Goal: Task Accomplishment & Management: Complete application form

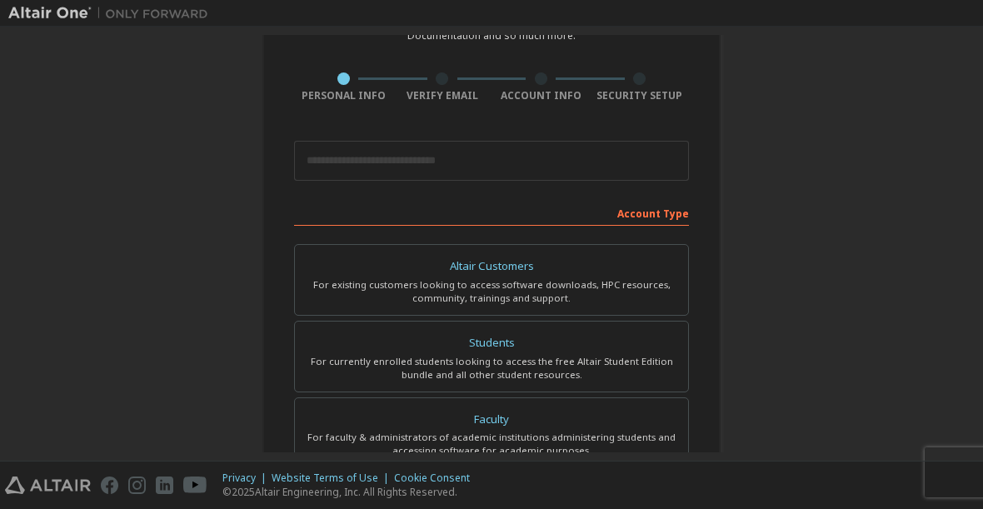
scroll to position [105, 0]
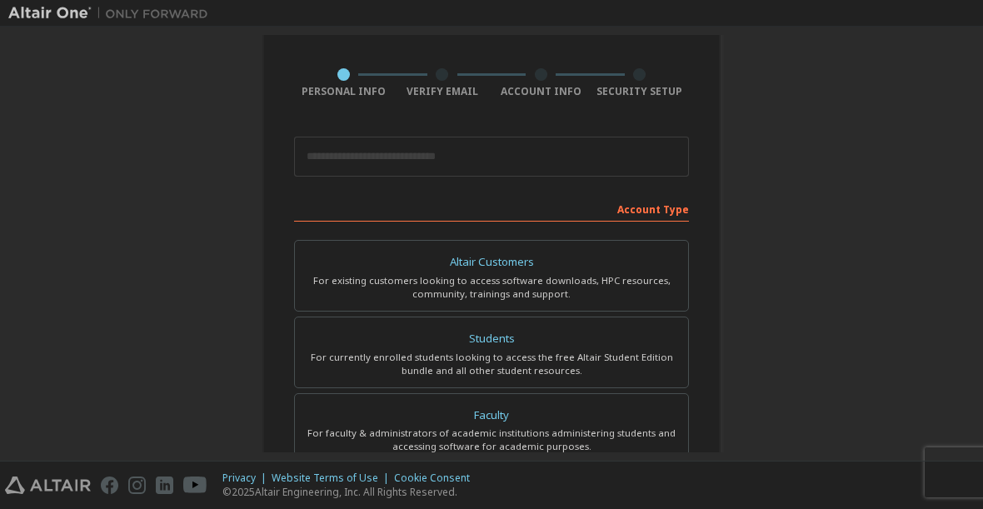
click at [554, 356] on div "For currently enrolled students looking to access the free Altair Student Editi…" at bounding box center [491, 364] width 373 height 27
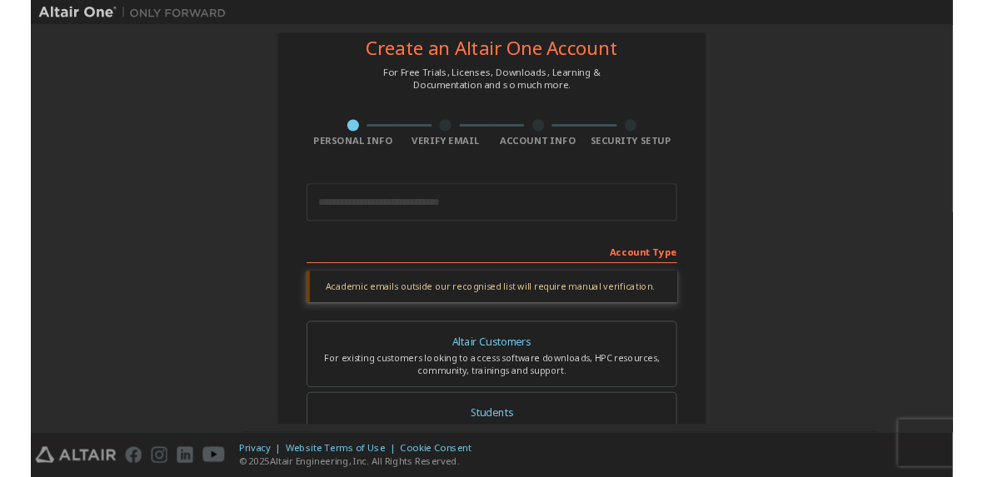
scroll to position [47, 0]
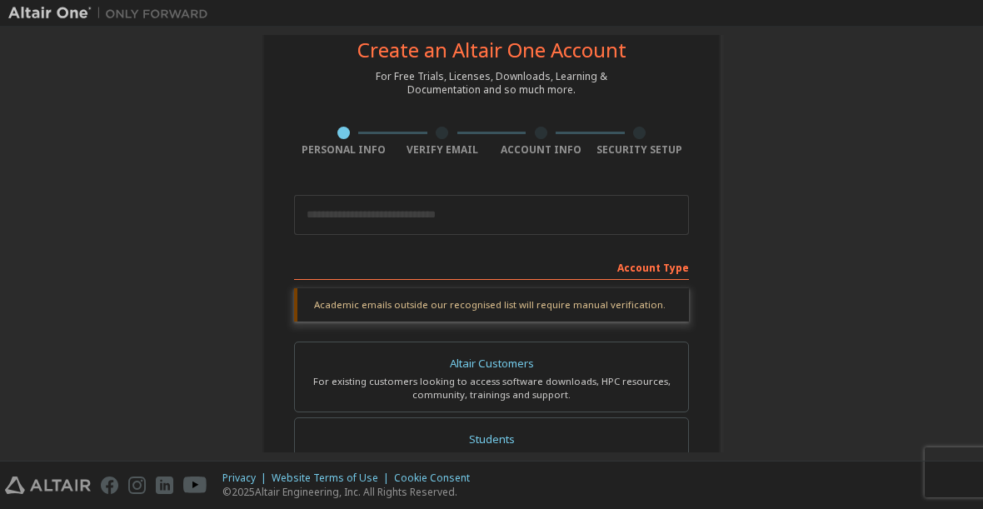
click at [74, 273] on div "Create an Altair One Account For Free Trials, Licenses, Downloads, Learning & D…" at bounding box center [491, 450] width 966 height 925
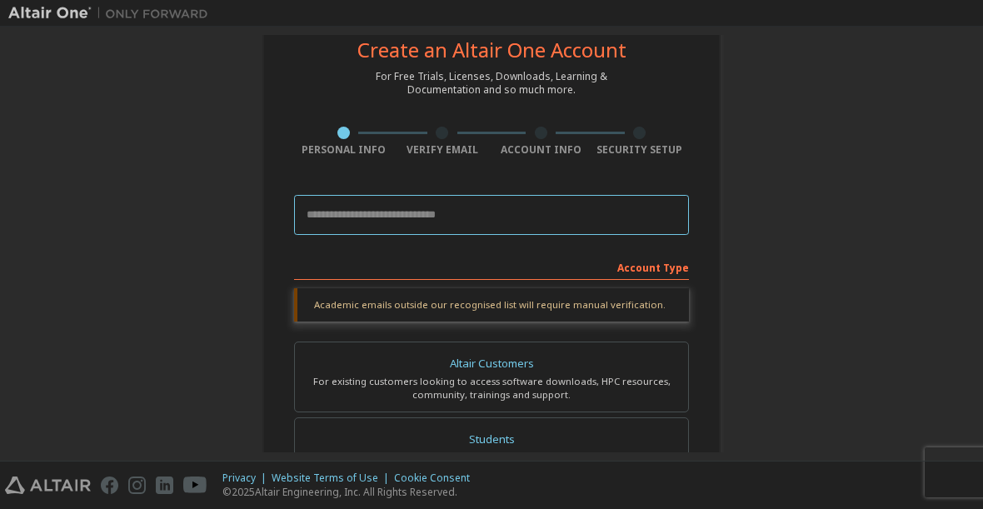
click at [511, 217] on input "email" at bounding box center [491, 215] width 395 height 40
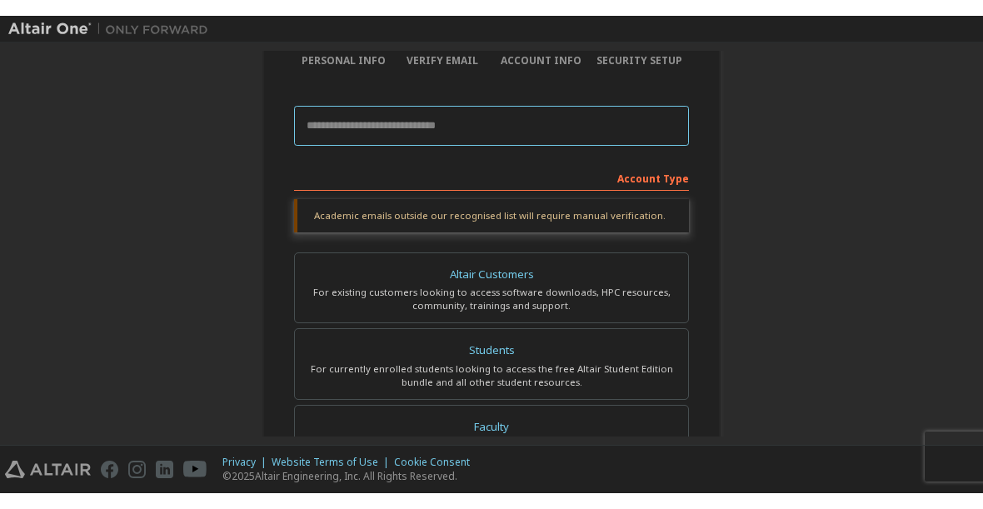
scroll to position [153, 0]
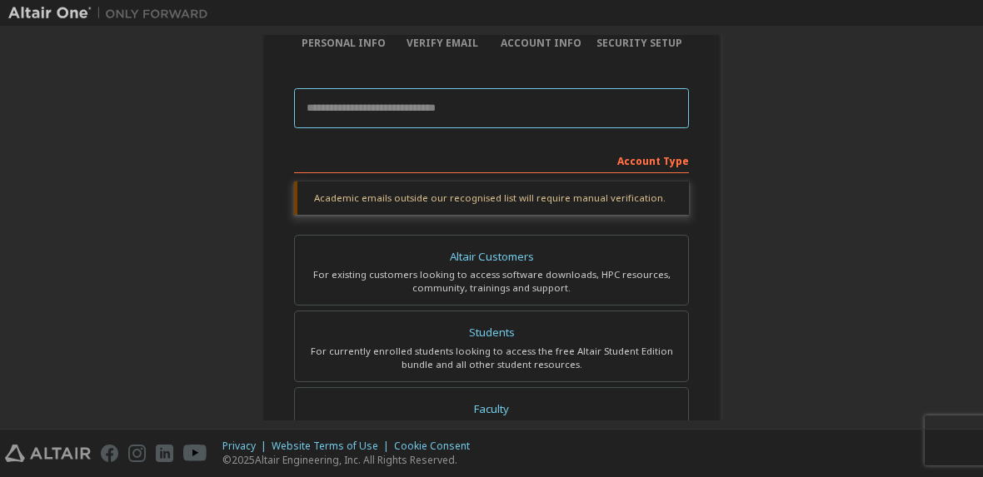
click at [511, 104] on input "email" at bounding box center [491, 108] width 395 height 40
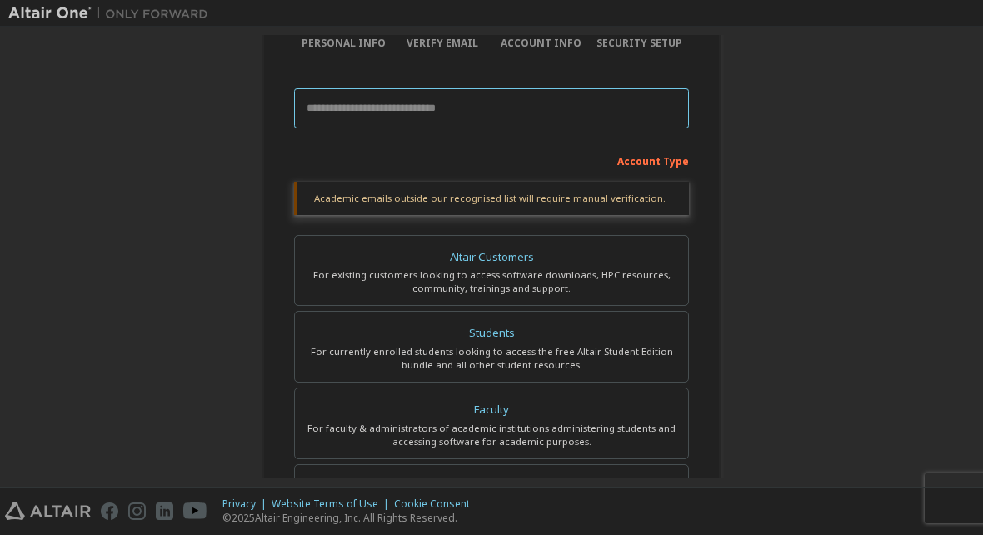
click at [596, 94] on input "email" at bounding box center [491, 108] width 395 height 40
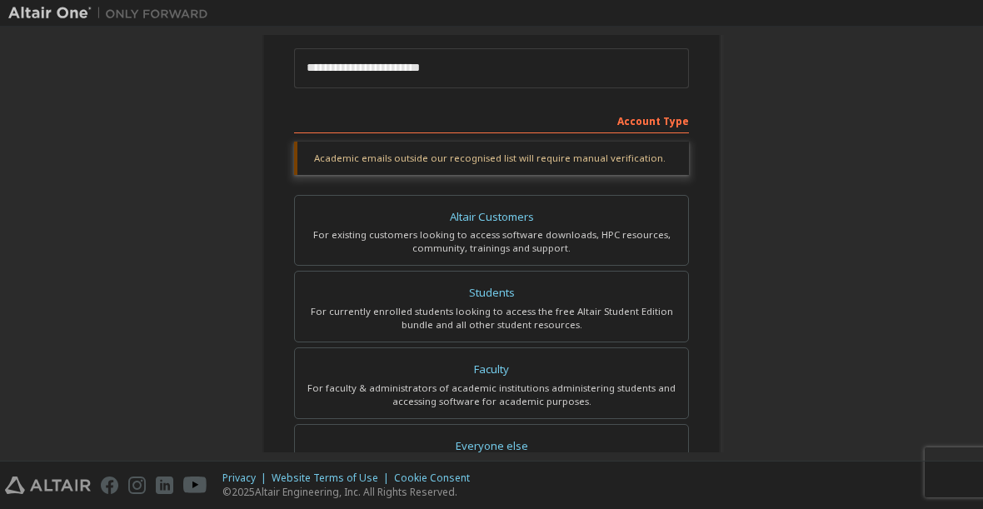
scroll to position [197, 0]
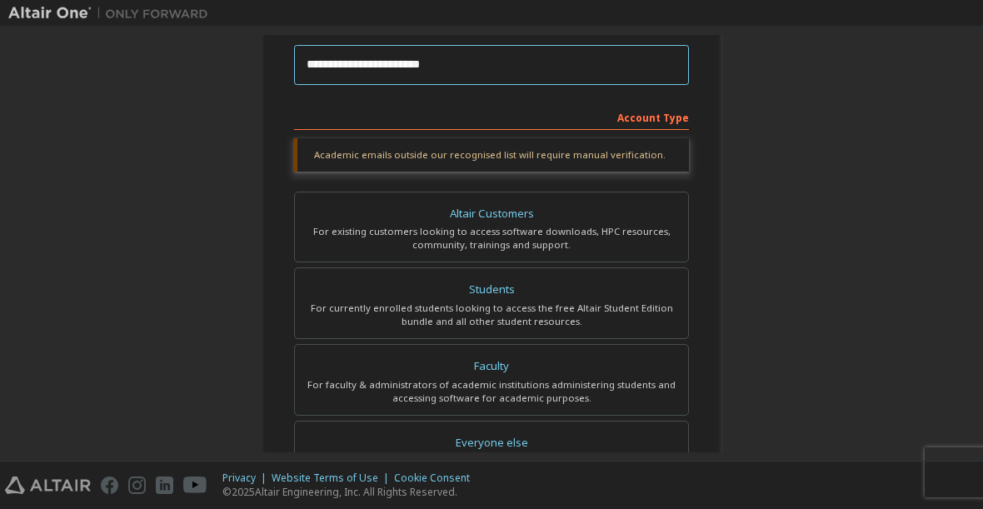
type input "**********"
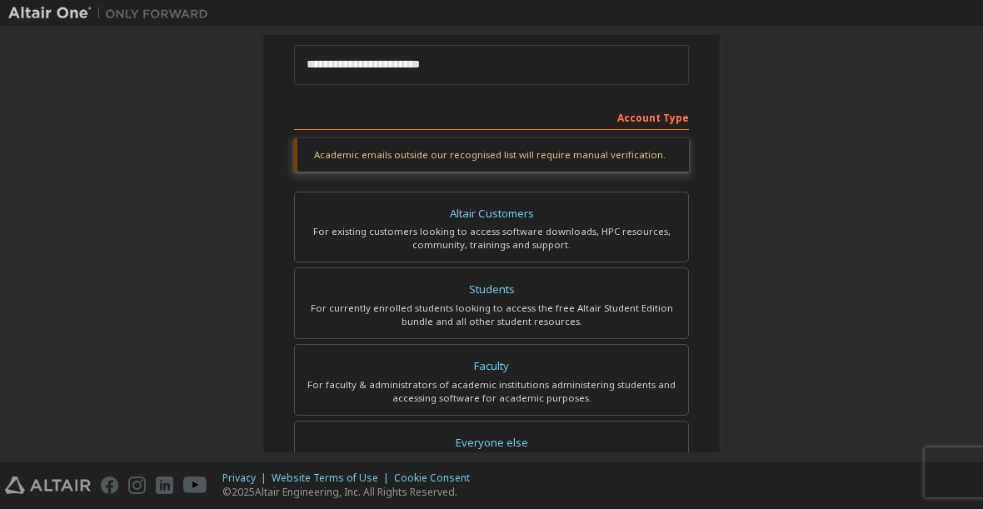
click at [604, 297] on div "Students" at bounding box center [491, 289] width 373 height 23
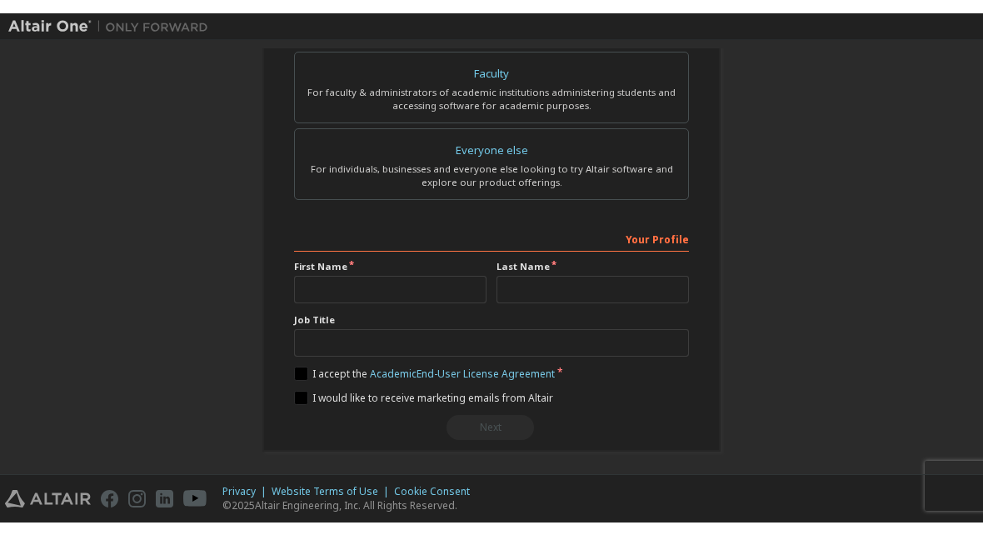
scroll to position [506, 0]
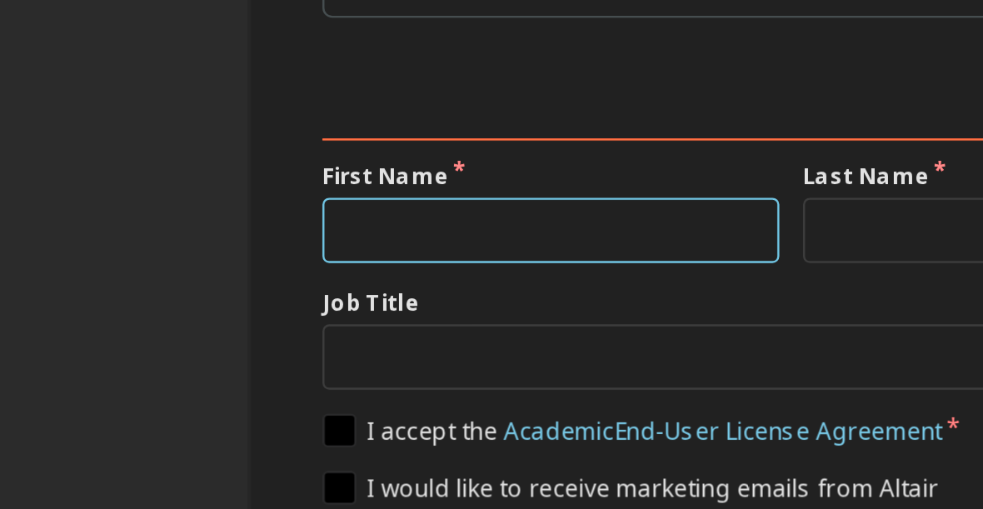
click at [294, 259] on input "text" at bounding box center [390, 272] width 192 height 27
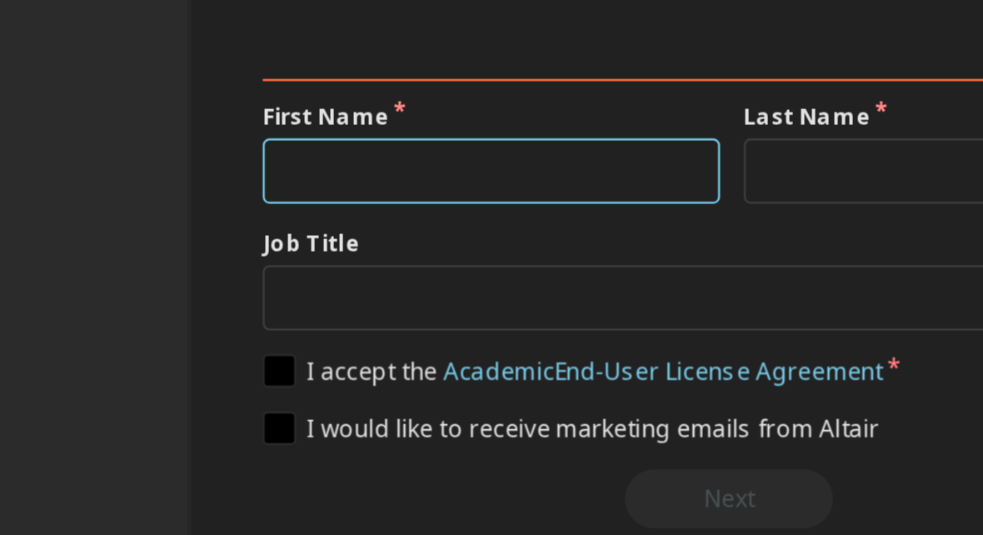
scroll to position [488, 0]
type input "**********"
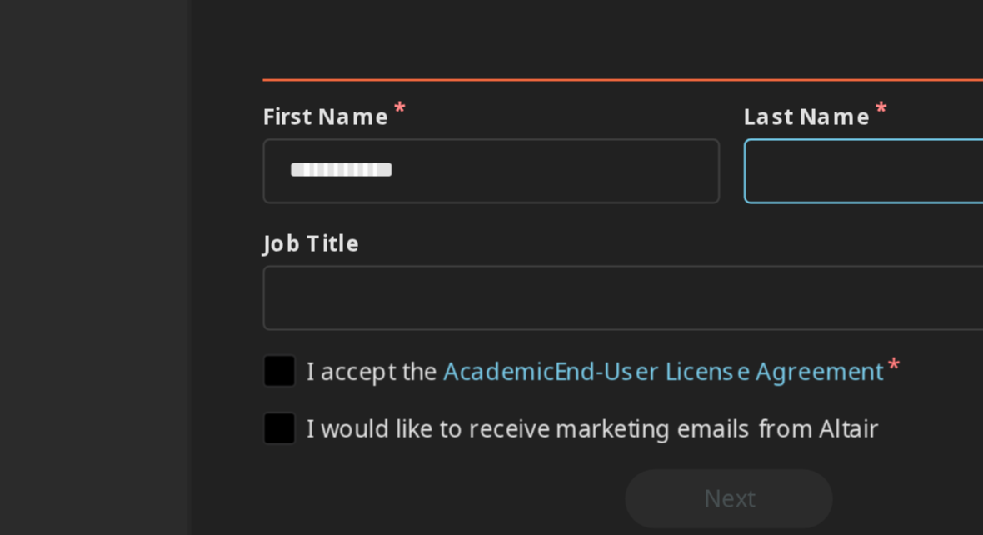
click at [496, 282] on input "text" at bounding box center [592, 295] width 192 height 27
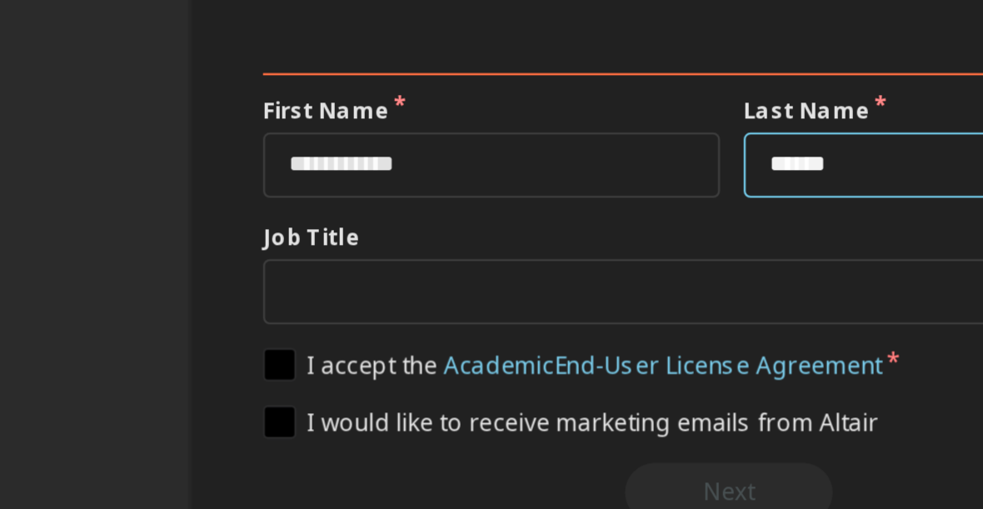
type input "******"
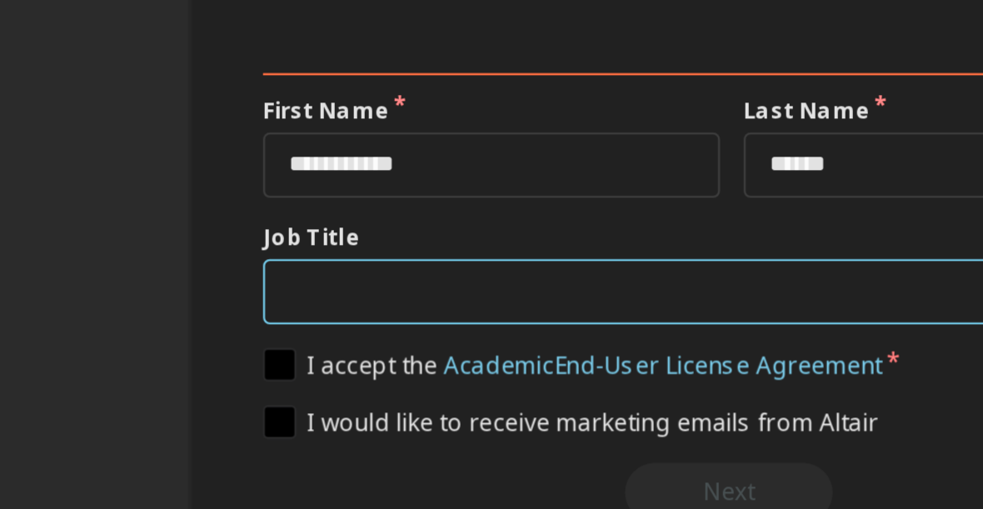
click at [294, 333] on input "text" at bounding box center [491, 346] width 395 height 27
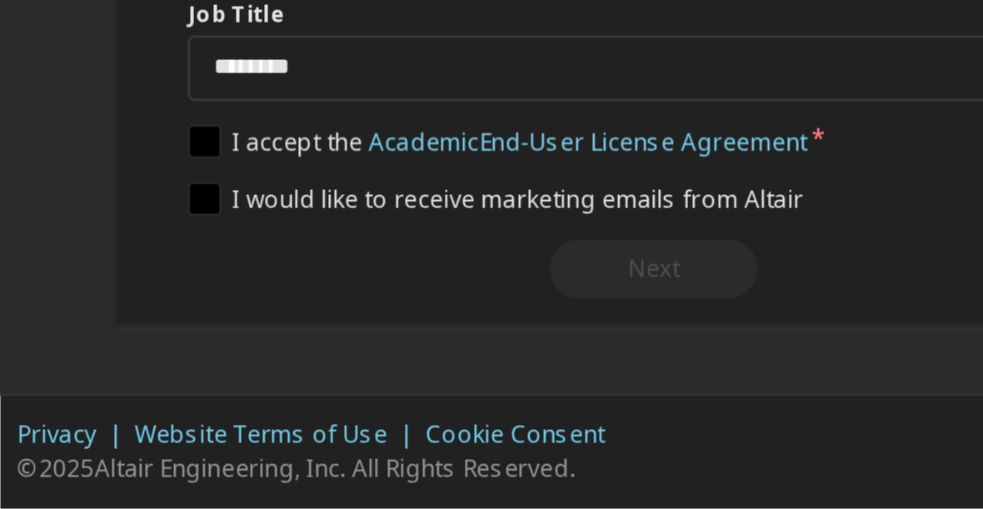
scroll to position [507, 0]
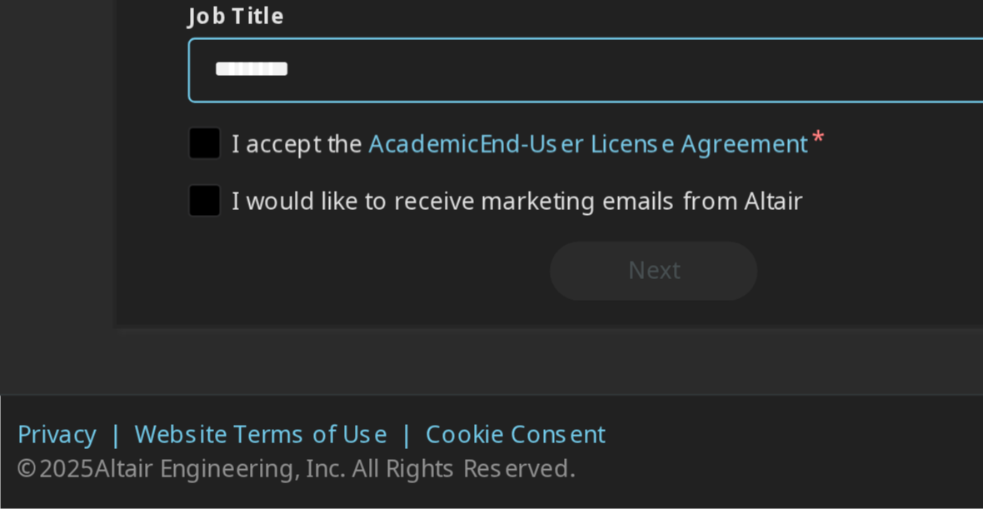
type input "*******"
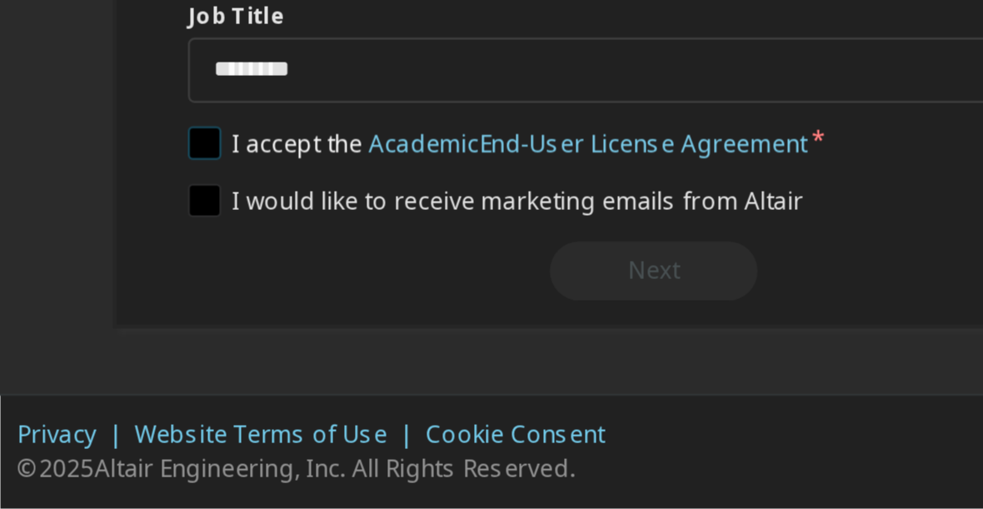
click at [294, 348] on label "I accept the Academic End-User License Agreement" at bounding box center [424, 355] width 261 height 14
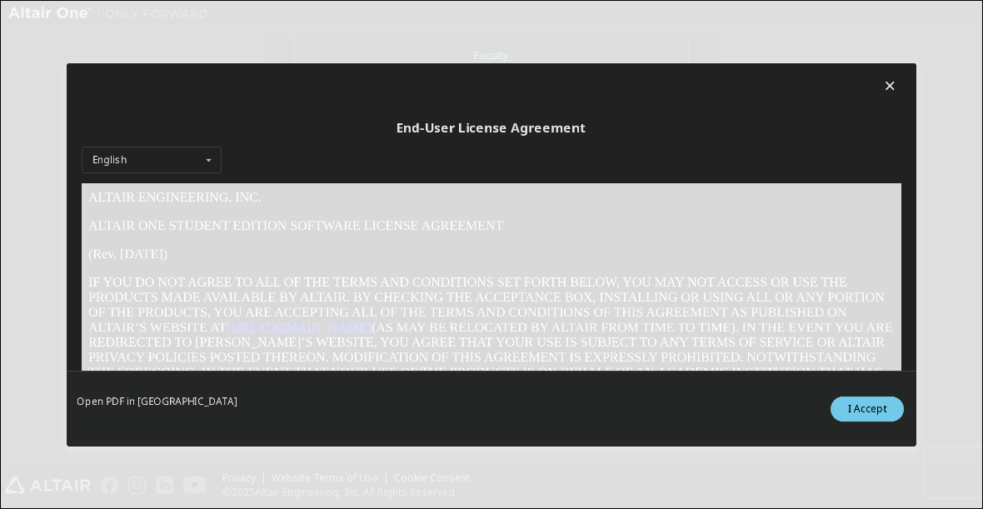
scroll to position [0, 0]
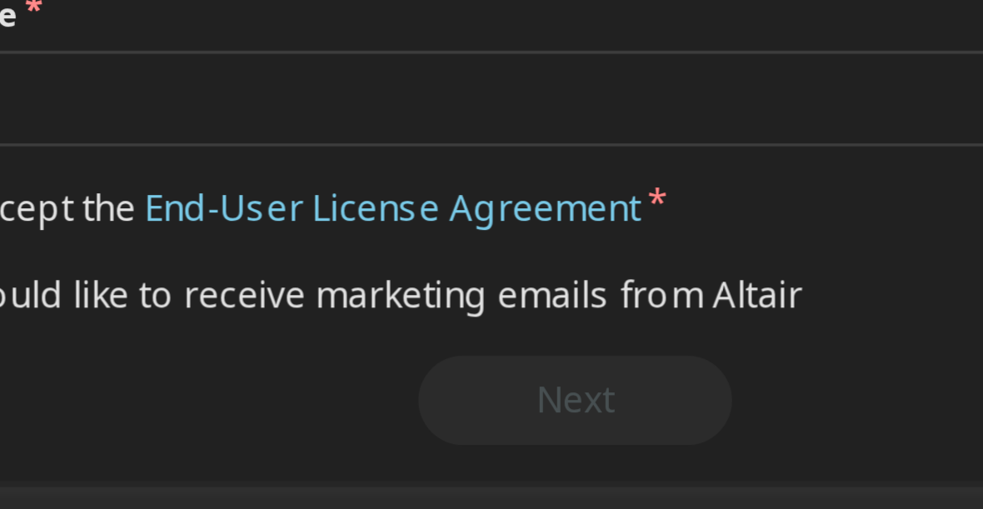
scroll to position [471, 0]
click at [294, 372] on label "I would like to receive marketing emails from Altair" at bounding box center [423, 379] width 259 height 14
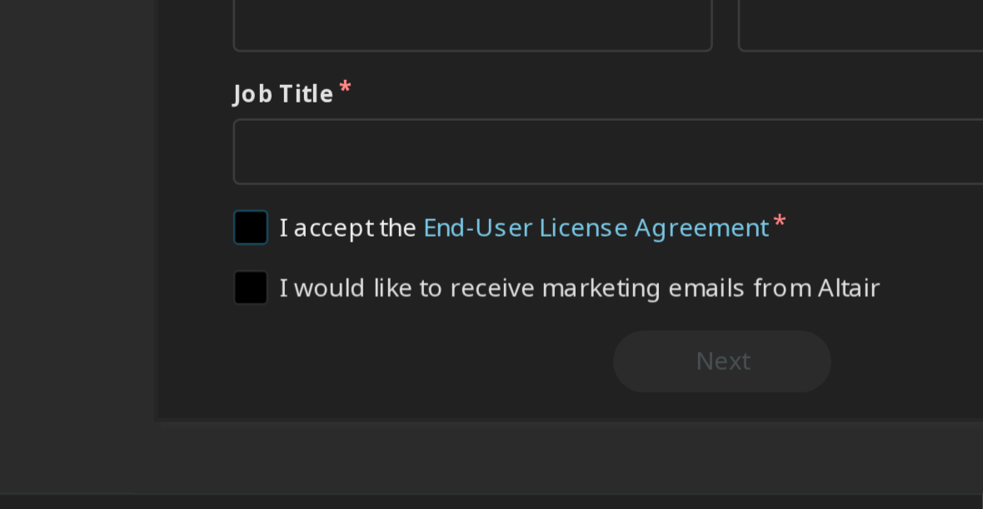
click at [294, 347] on label "I accept the End-User License Agreement" at bounding box center [401, 354] width 214 height 14
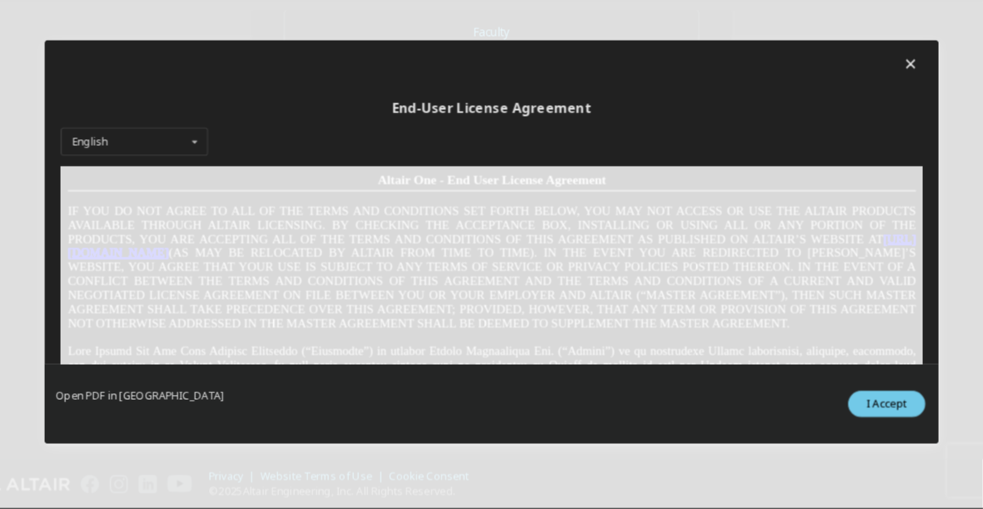
scroll to position [0, 0]
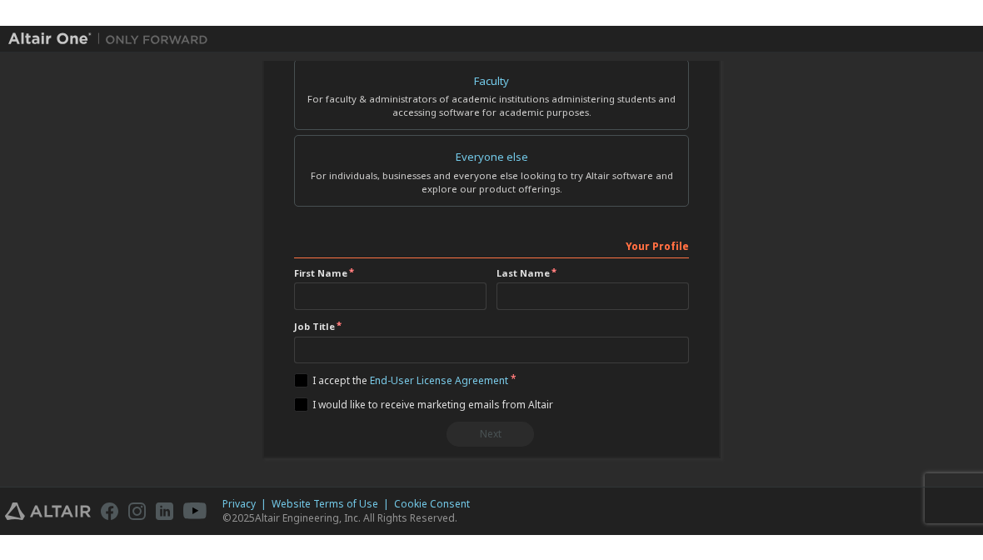
scroll to position [471, 0]
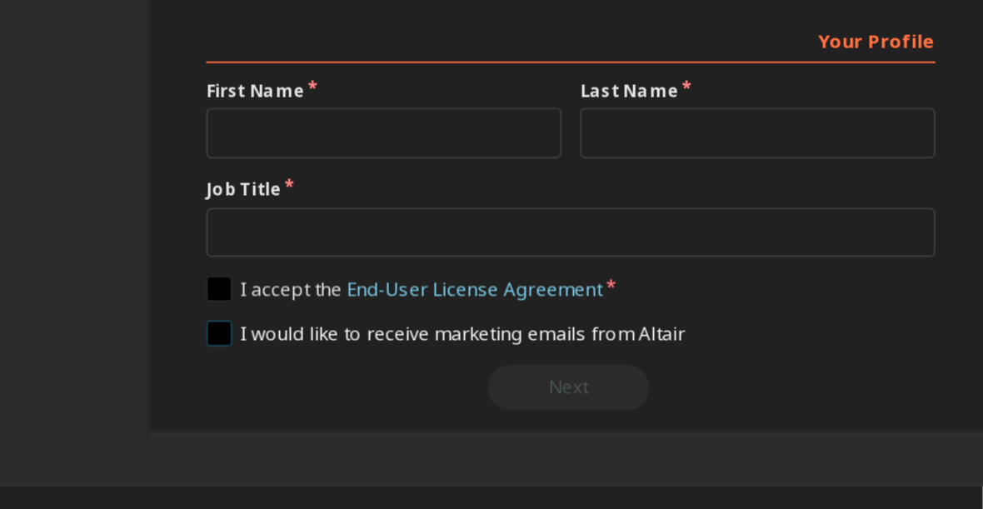
click at [364, 372] on label "I would like to receive marketing emails from Altair" at bounding box center [423, 379] width 259 height 14
click at [356, 372] on label "I would like to receive marketing emails from Altair" at bounding box center [423, 379] width 259 height 14
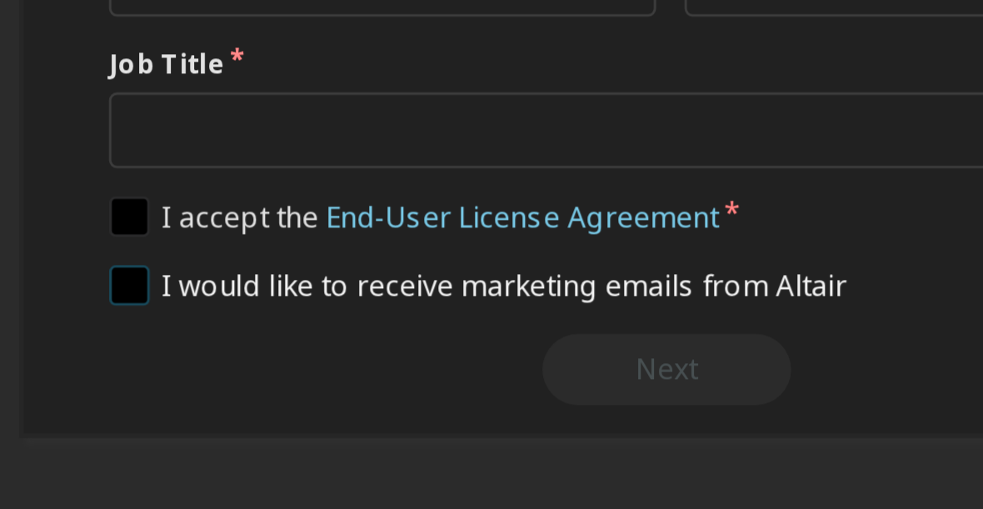
click at [294, 372] on label "I would like to receive marketing emails from Altair" at bounding box center [423, 379] width 259 height 14
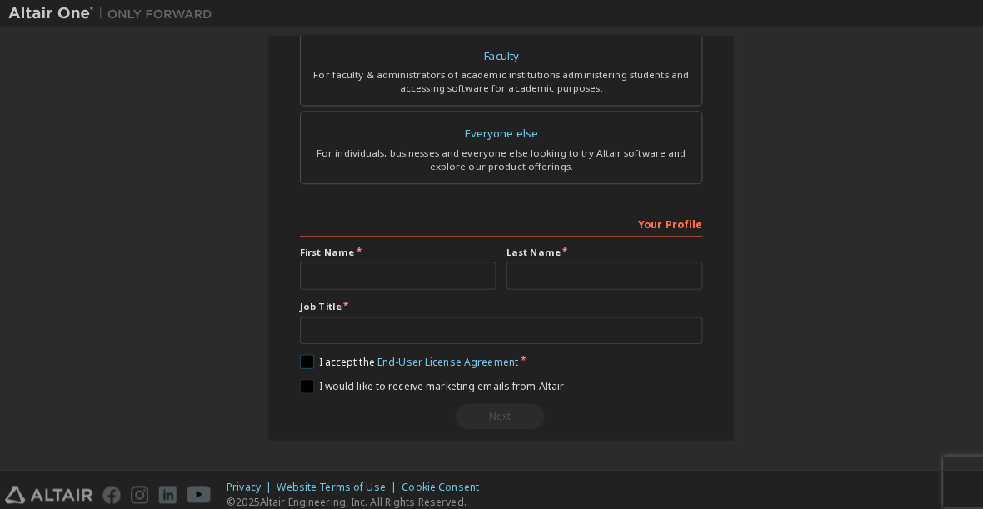
click at [300, 347] on label "I accept the End-User License Agreement" at bounding box center [401, 354] width 214 height 14
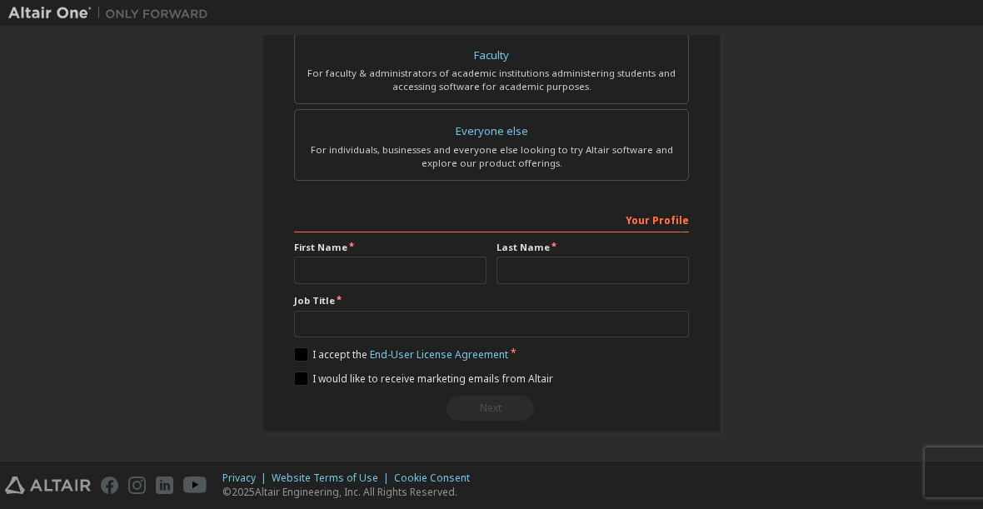
scroll to position [471, 0]
click at [307, 381] on label "I would like to receive marketing emails from Altair" at bounding box center [423, 379] width 259 height 14
click at [378, 261] on input "text" at bounding box center [390, 270] width 192 height 27
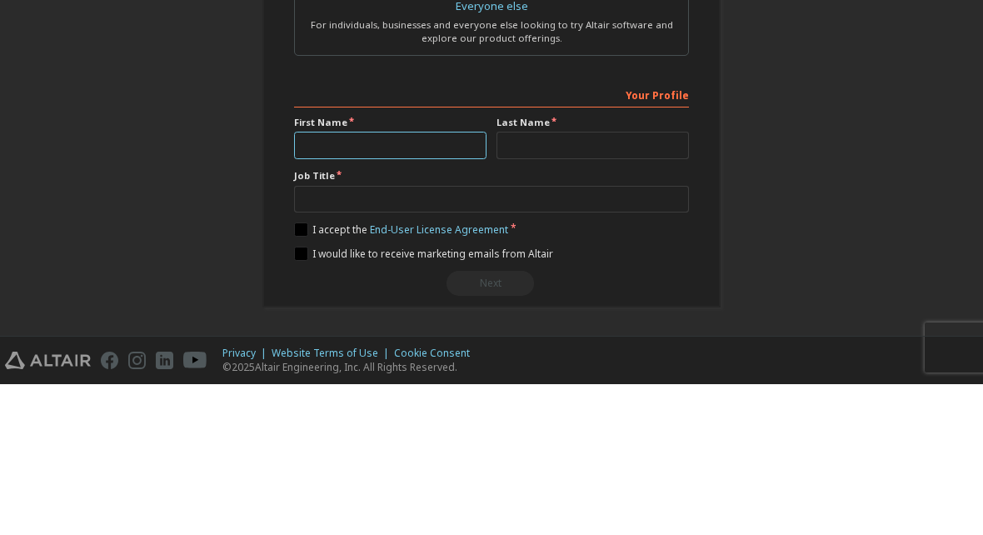
scroll to position [446, 0]
type input "**********"
click at [603, 282] on input "text" at bounding box center [592, 295] width 192 height 27
type input "******"
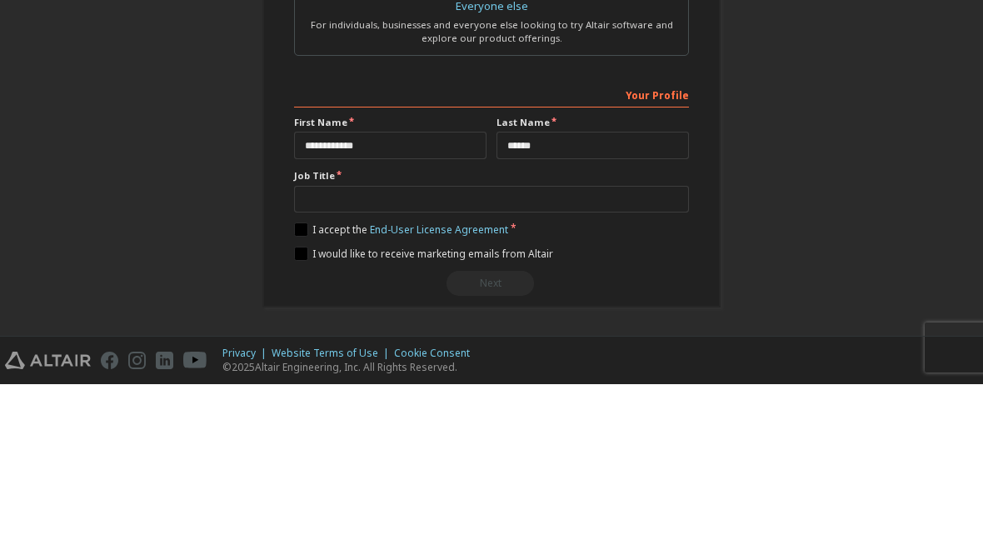
click at [848, 107] on div "**********" at bounding box center [491, 37] width 966 height 882
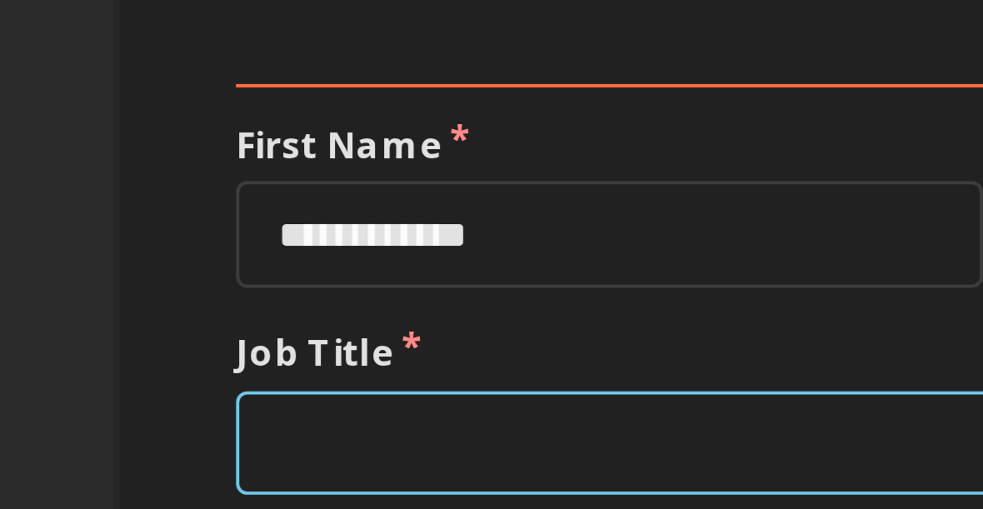
click at [294, 333] on input "text" at bounding box center [491, 346] width 395 height 27
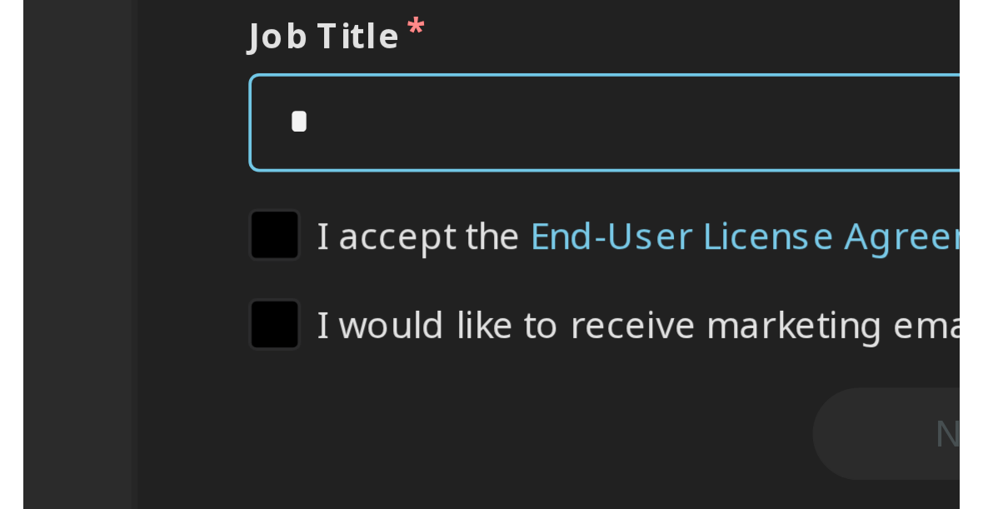
scroll to position [439, 0]
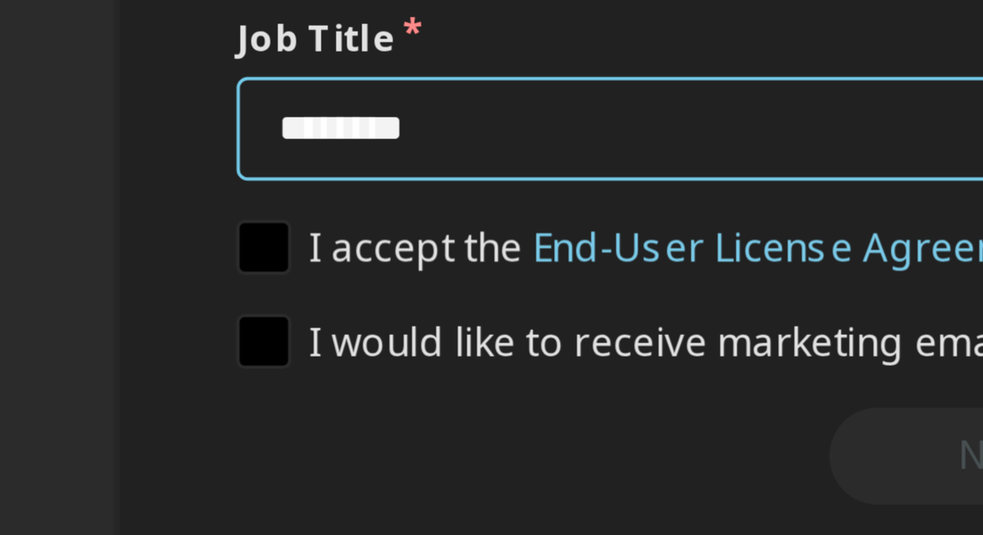
type input "*******"
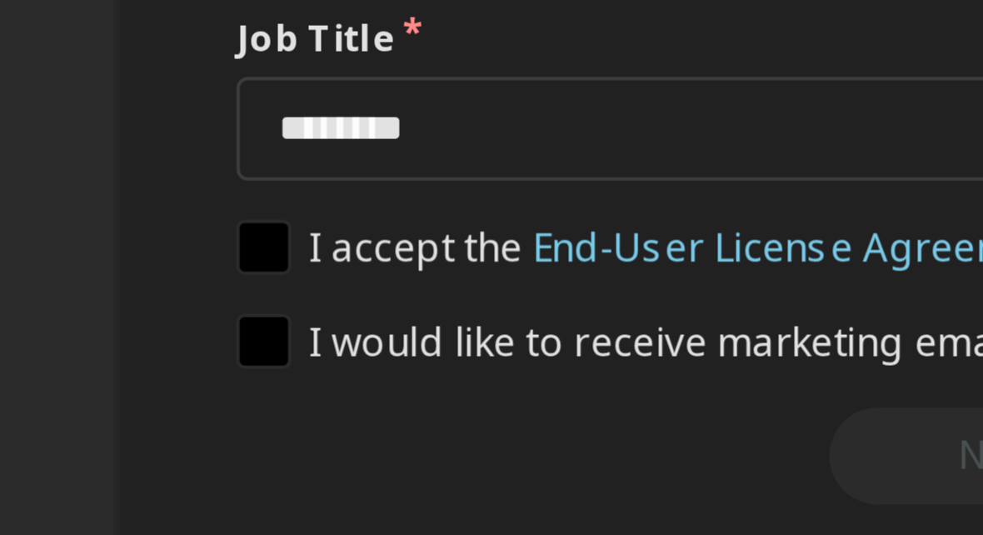
click at [262, 31] on div "**********" at bounding box center [491, 37] width 458 height 842
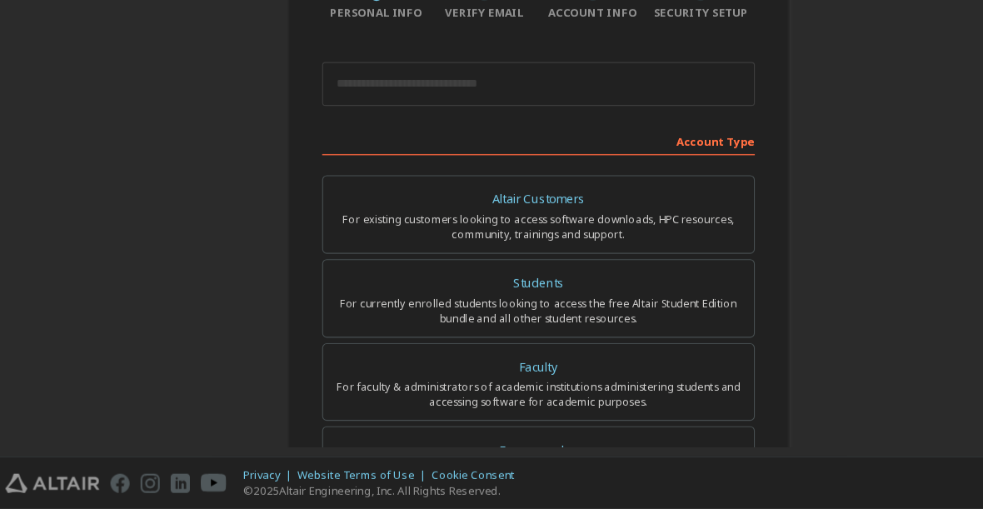
scroll to position [139, 0]
click at [544, 317] on div "For currently enrolled students looking to access the free Altair Student Editi…" at bounding box center [491, 330] width 373 height 27
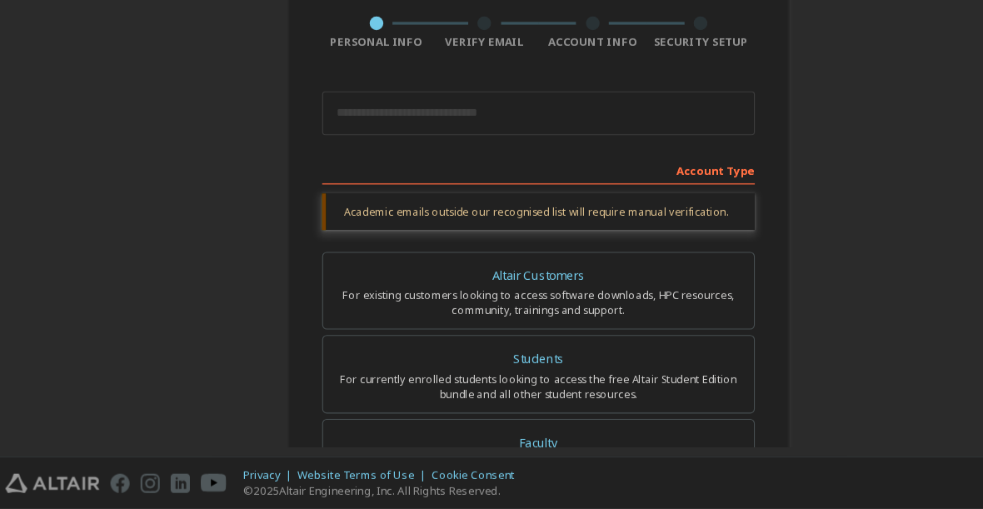
scroll to position [112, 0]
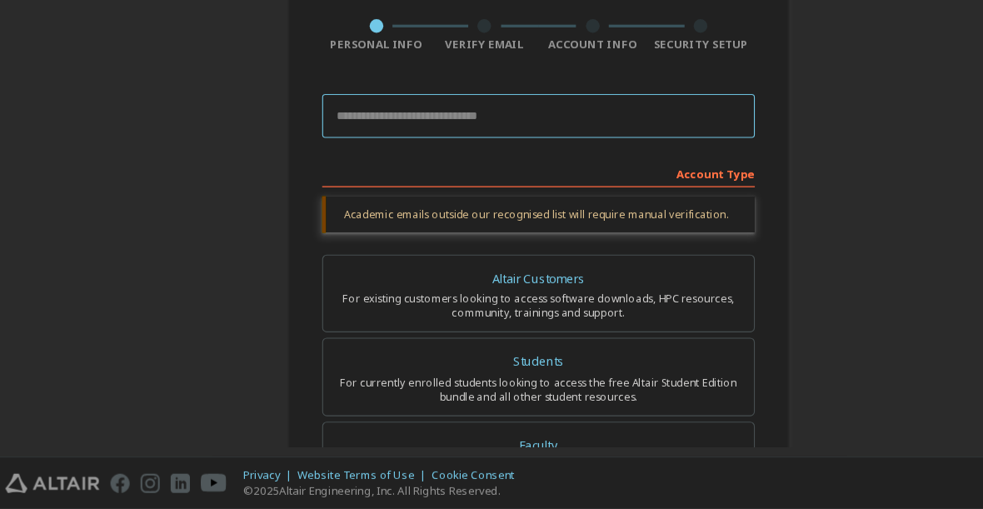
click at [518, 130] on input "email" at bounding box center [491, 150] width 395 height 40
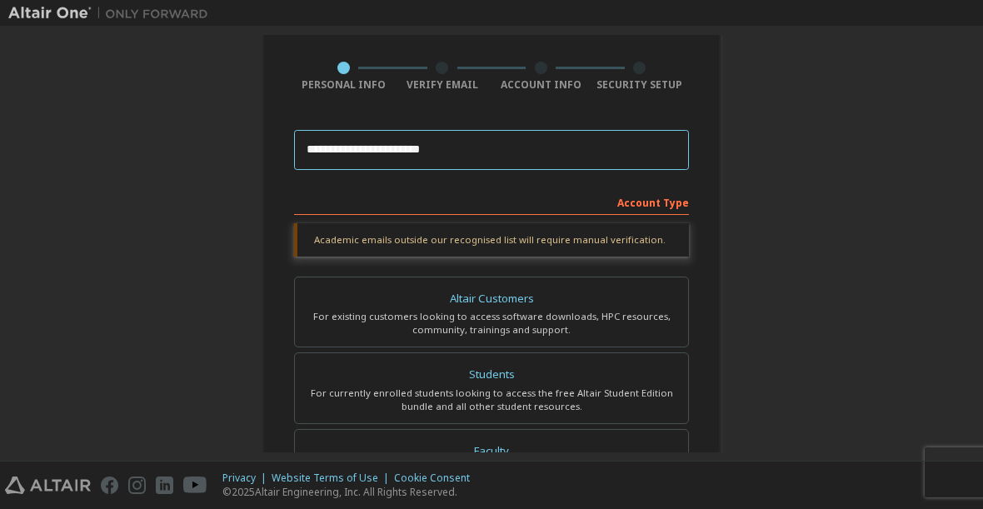
type input "**********"
click at [815, 301] on div "**********" at bounding box center [491, 385] width 966 height 925
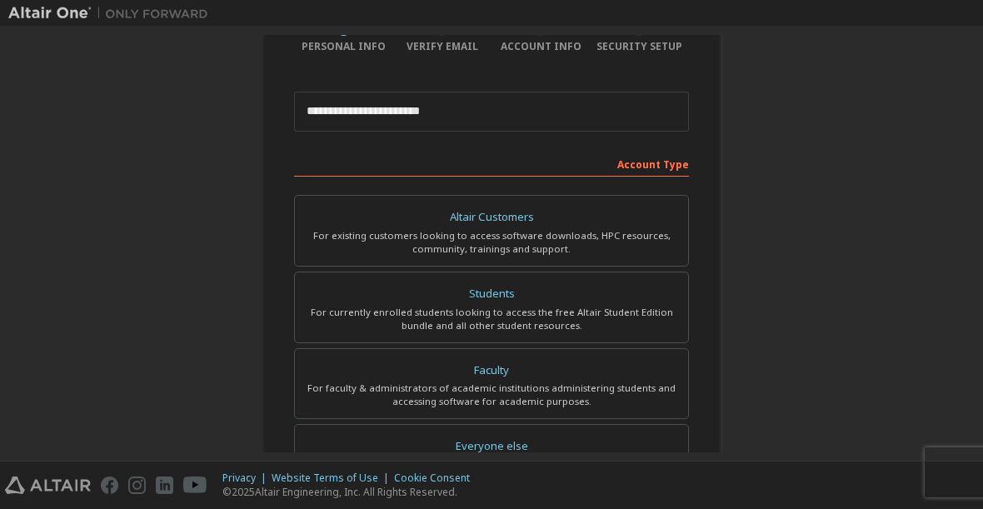
scroll to position [142, 0]
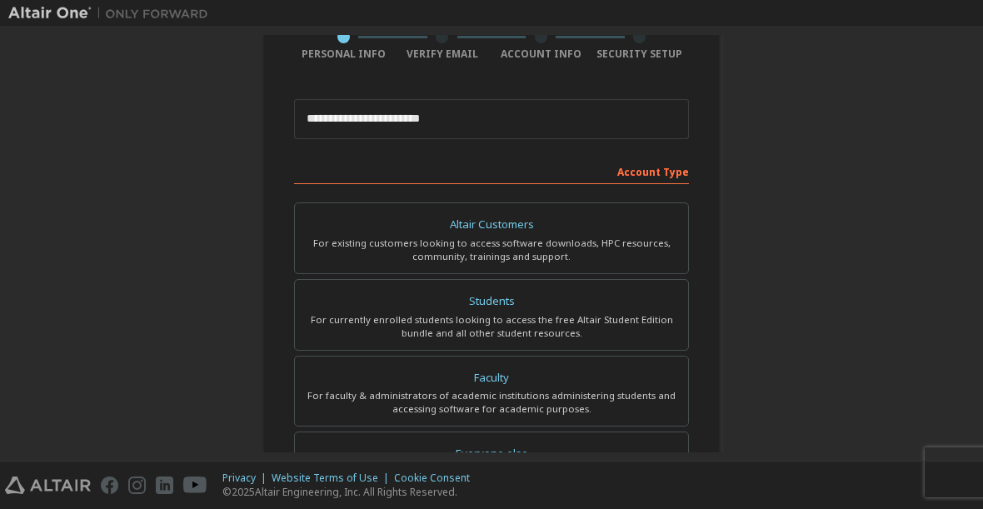
click at [591, 307] on div "Students" at bounding box center [491, 301] width 373 height 23
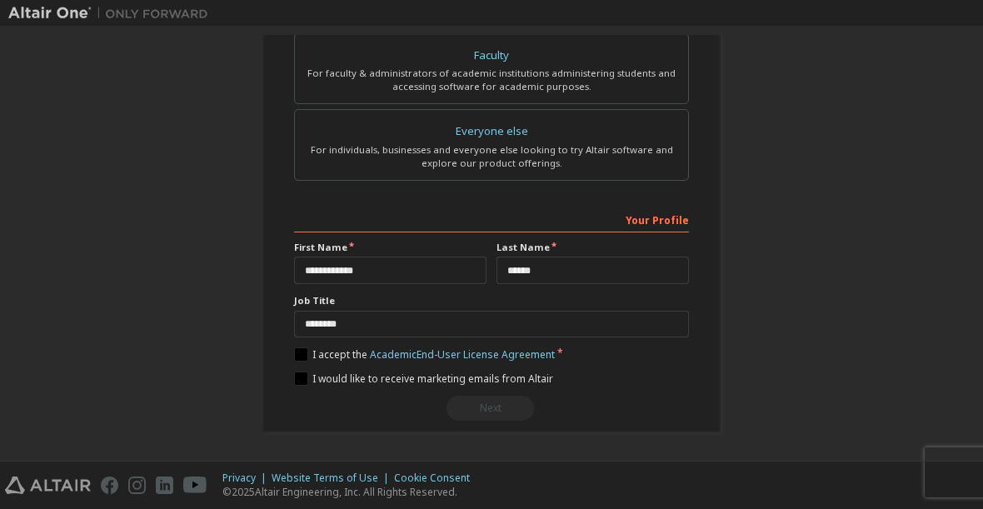
scroll to position [465, 0]
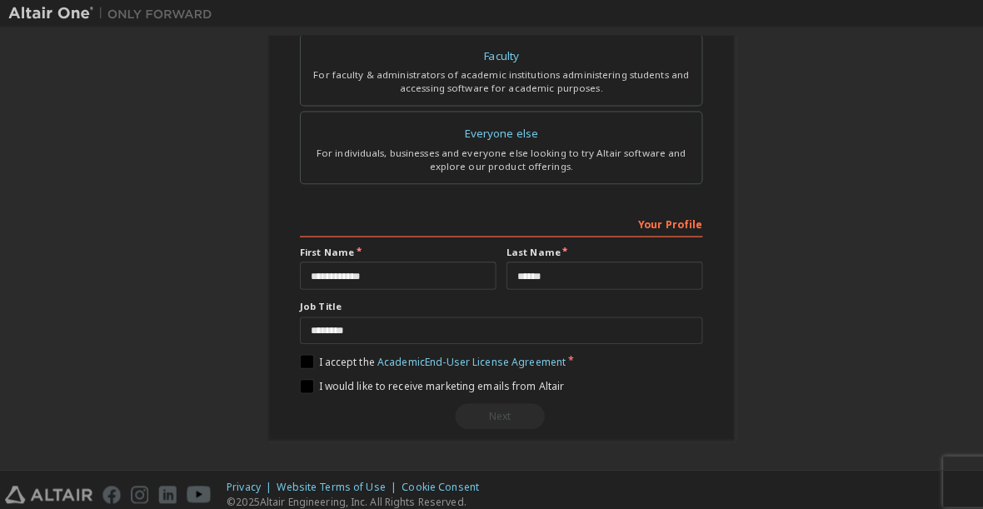
click at [503, 416] on div "Next" at bounding box center [491, 408] width 395 height 25
click at [491, 407] on div "Next" at bounding box center [491, 408] width 395 height 25
click at [493, 406] on div "Next" at bounding box center [491, 408] width 395 height 25
click at [492, 411] on div "Next" at bounding box center [491, 408] width 395 height 25
click at [491, 410] on div "Next" at bounding box center [491, 408] width 395 height 25
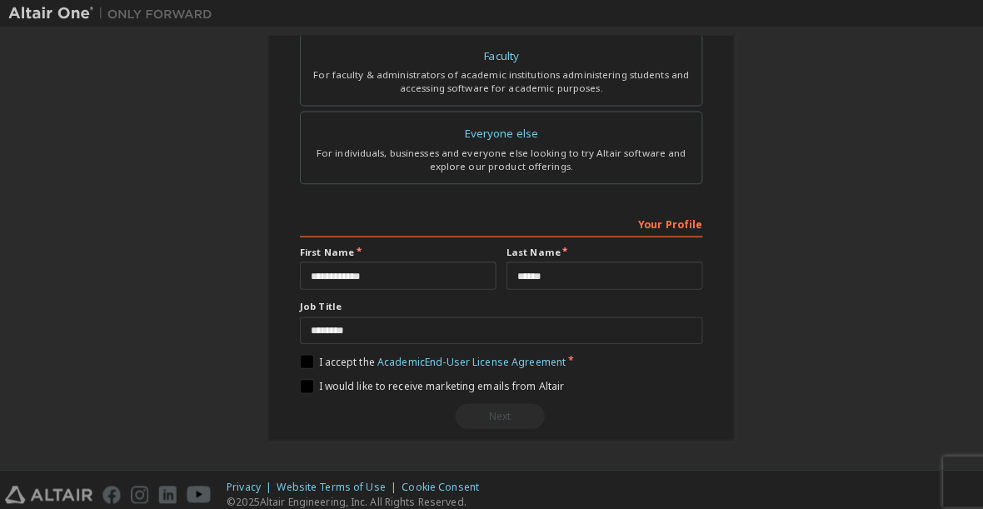
click at [498, 406] on div "Next" at bounding box center [491, 408] width 395 height 25
click at [493, 406] on div "Next" at bounding box center [491, 408] width 395 height 25
click at [491, 408] on div "Next" at bounding box center [491, 408] width 395 height 25
click at [488, 409] on div "Next" at bounding box center [491, 408] width 395 height 25
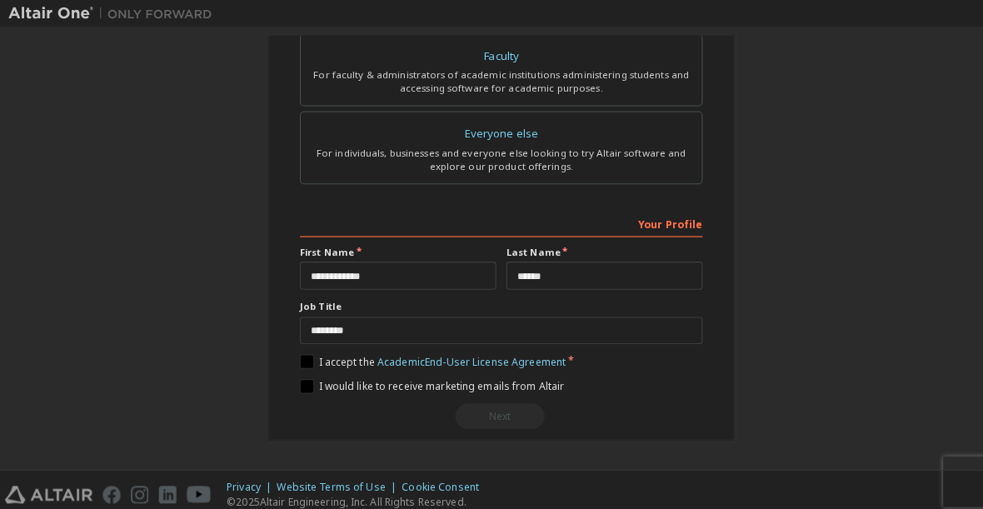
click at [487, 409] on div "Next" at bounding box center [491, 408] width 395 height 25
click at [492, 404] on div "Next" at bounding box center [491, 408] width 395 height 25
click at [481, 404] on div "Next" at bounding box center [491, 408] width 395 height 25
click at [490, 406] on div "Next" at bounding box center [491, 408] width 395 height 25
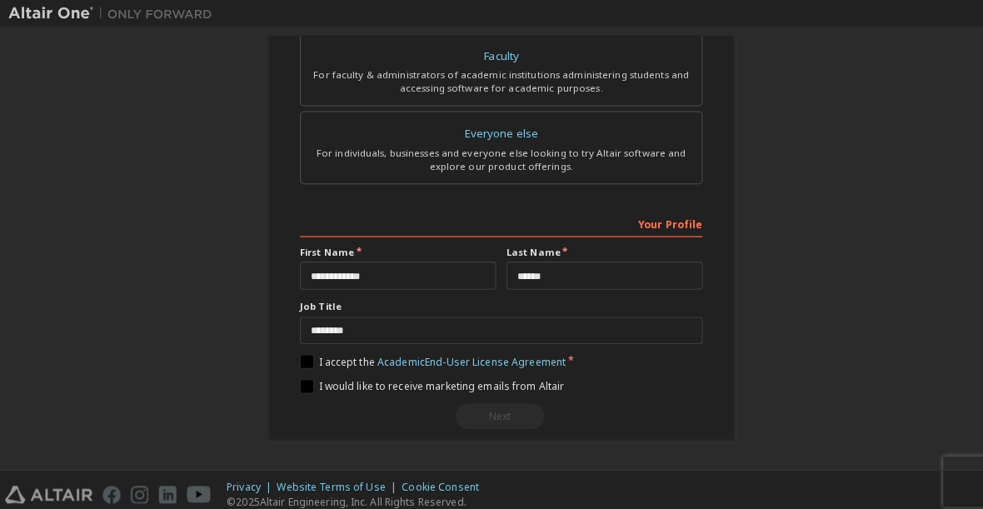
click at [493, 406] on div "Next" at bounding box center [491, 408] width 395 height 25
click at [492, 408] on div "Next" at bounding box center [491, 408] width 395 height 25
click at [495, 409] on div "Next" at bounding box center [491, 408] width 395 height 25
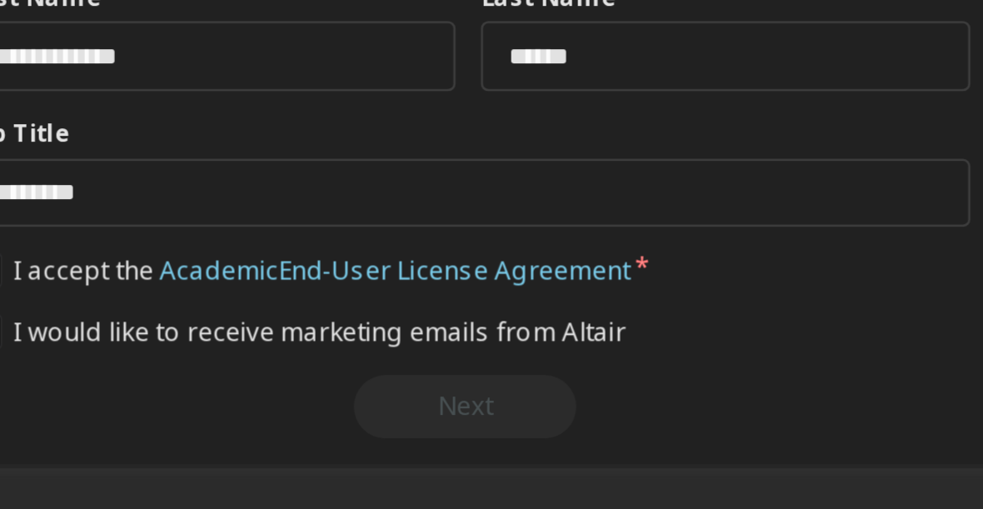
click at [294, 396] on div "Next" at bounding box center [491, 408] width 395 height 25
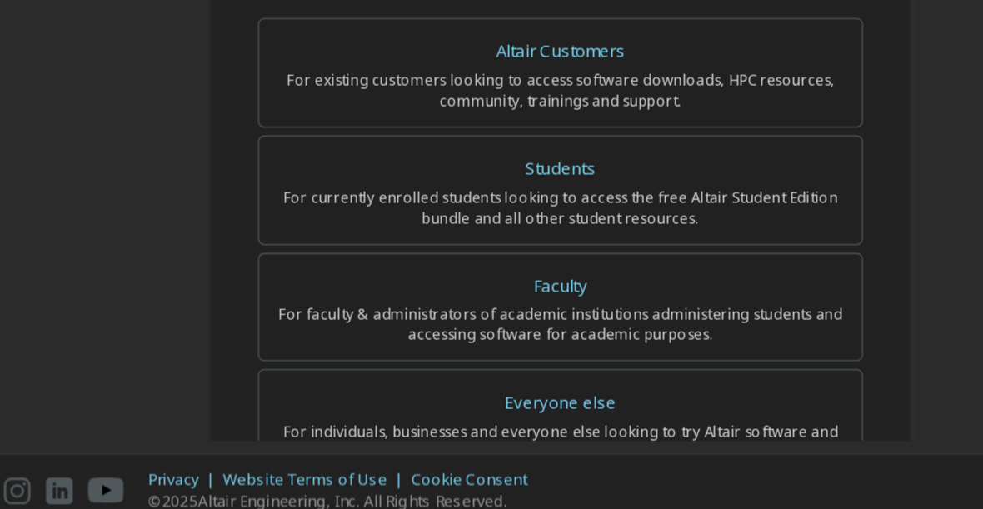
scroll to position [167, 0]
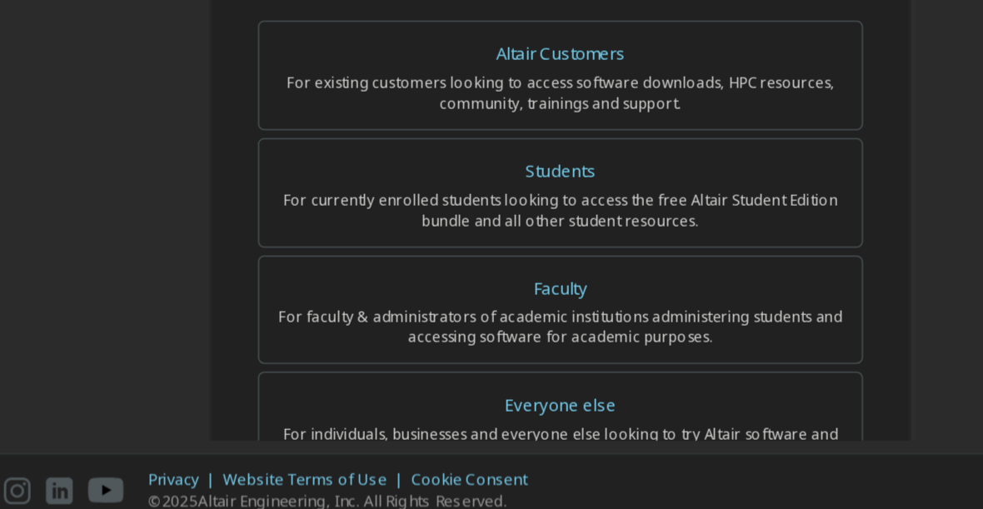
click at [442, 289] on div "For currently enrolled students looking to access the free Altair Student Editi…" at bounding box center [491, 302] width 373 height 27
click at [466, 289] on div "For currently enrolled students looking to access the free Altair Student Editi…" at bounding box center [491, 302] width 373 height 27
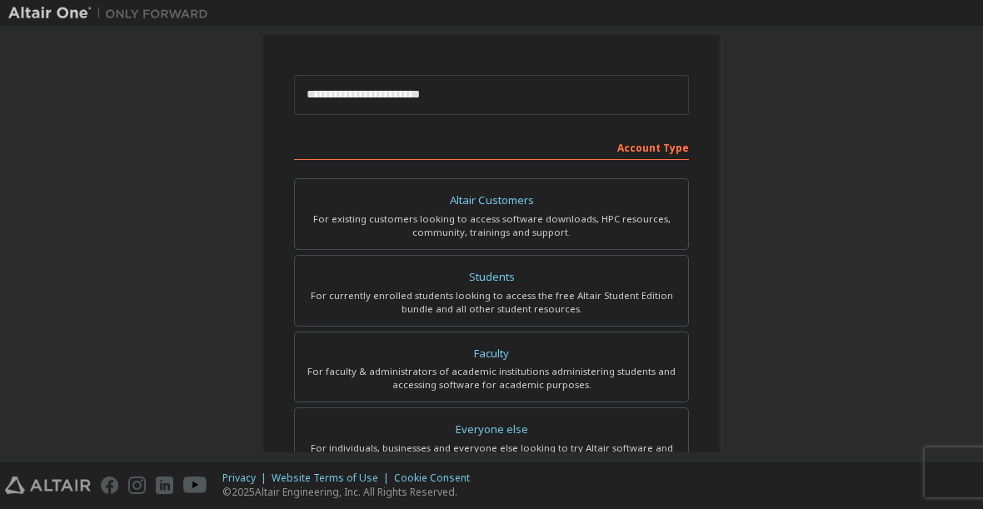
click at [616, 289] on div "For currently enrolled students looking to access the free Altair Student Editi…" at bounding box center [491, 302] width 373 height 27
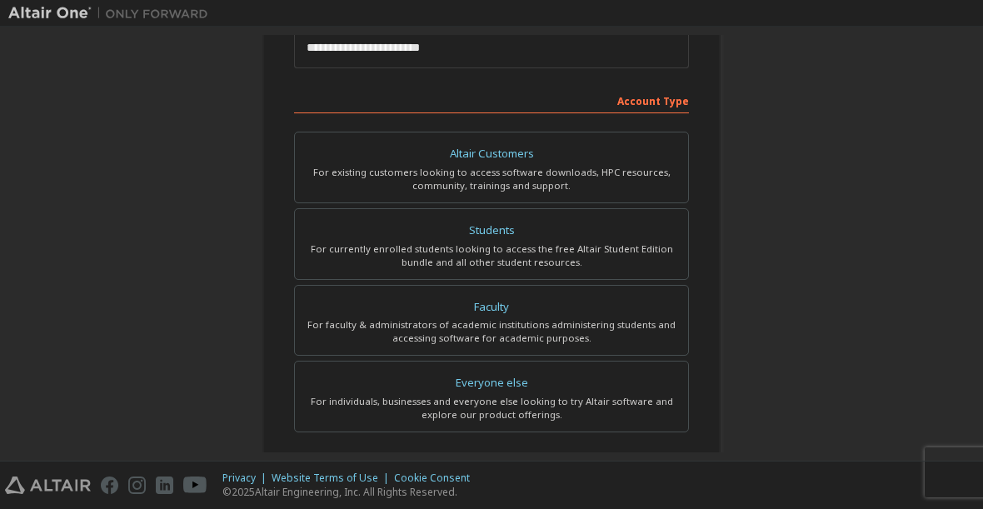
scroll to position [243, 0]
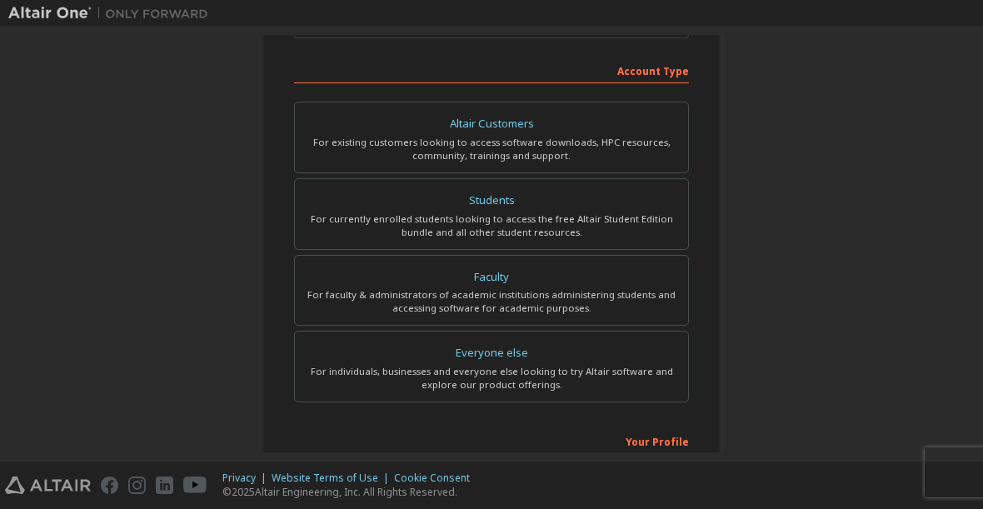
click at [606, 205] on div "Students" at bounding box center [491, 200] width 373 height 23
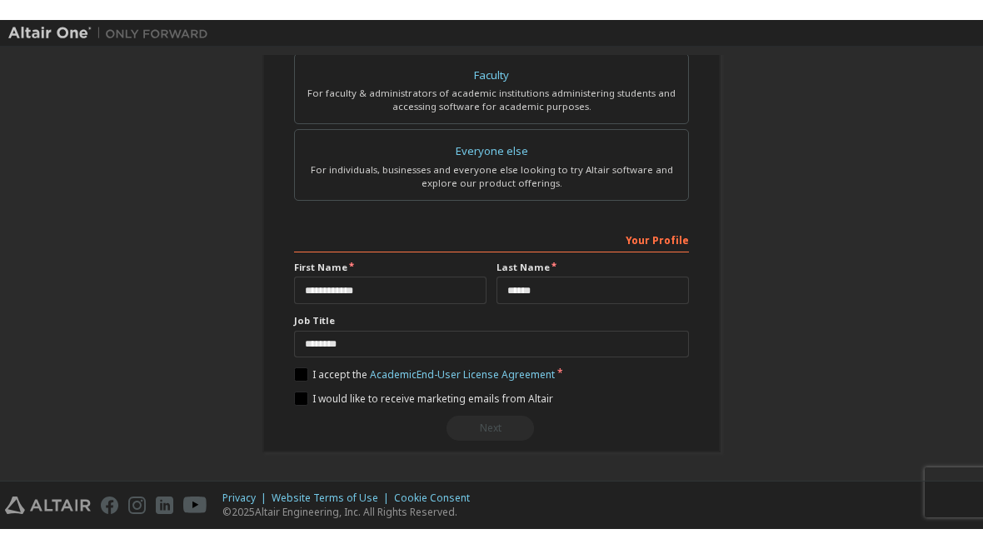
scroll to position [465, 0]
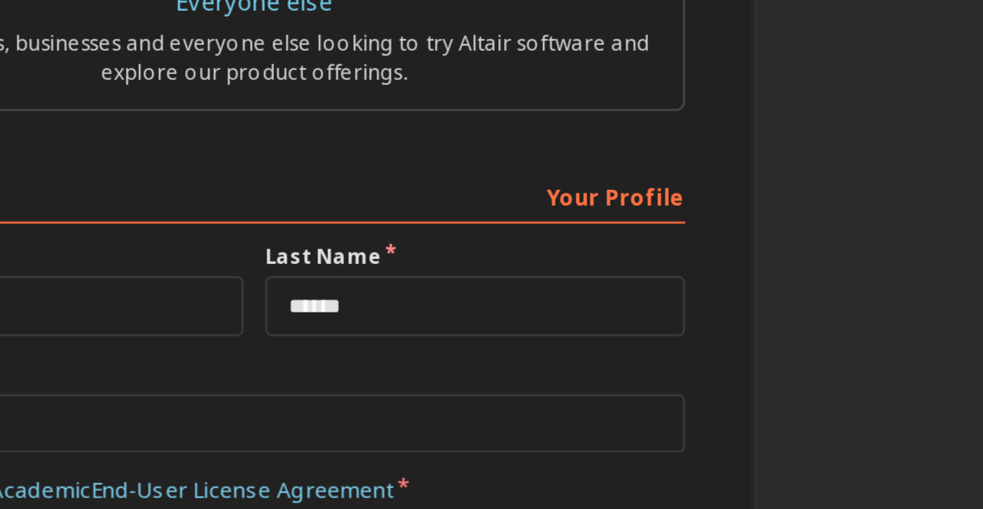
click at [301, 206] on div "Your Profile" at bounding box center [491, 219] width 395 height 27
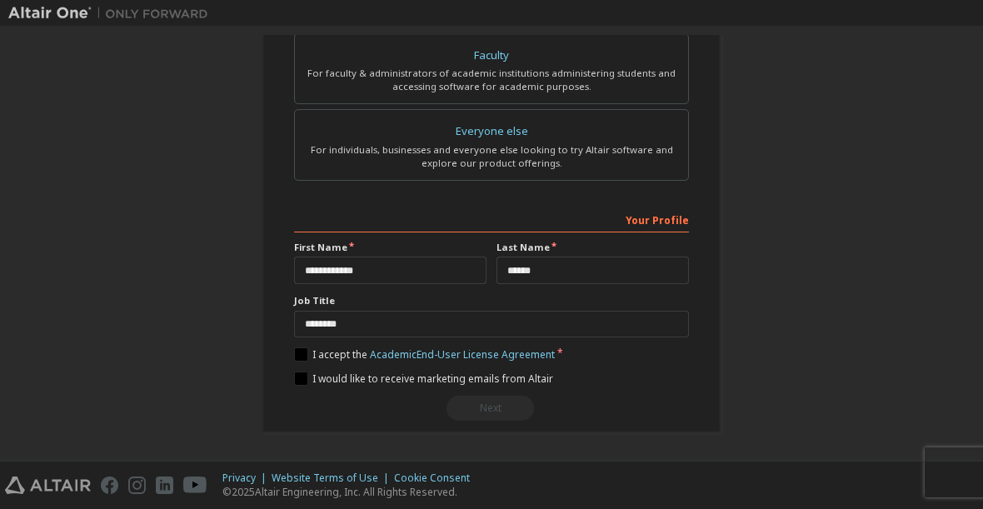
click at [498, 404] on div "Next" at bounding box center [491, 408] width 395 height 25
click at [493, 399] on div "Next" at bounding box center [491, 408] width 395 height 25
click at [491, 407] on div "Next" at bounding box center [491, 408] width 395 height 25
click at [491, 406] on div "Next" at bounding box center [491, 408] width 395 height 25
click at [291, 348] on div "**********" at bounding box center [491, 11] width 458 height 842
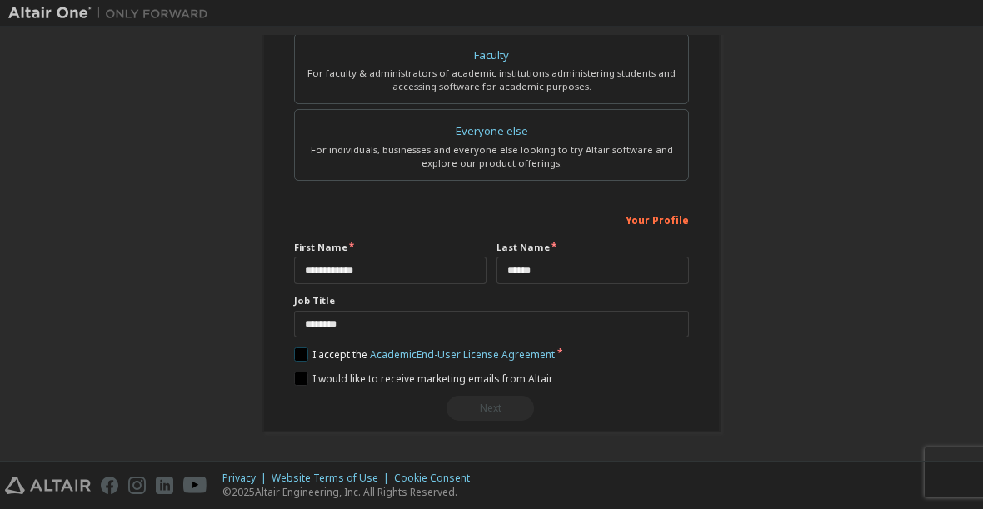
click at [309, 361] on label "I accept the Academic End-User License Agreement" at bounding box center [424, 354] width 261 height 14
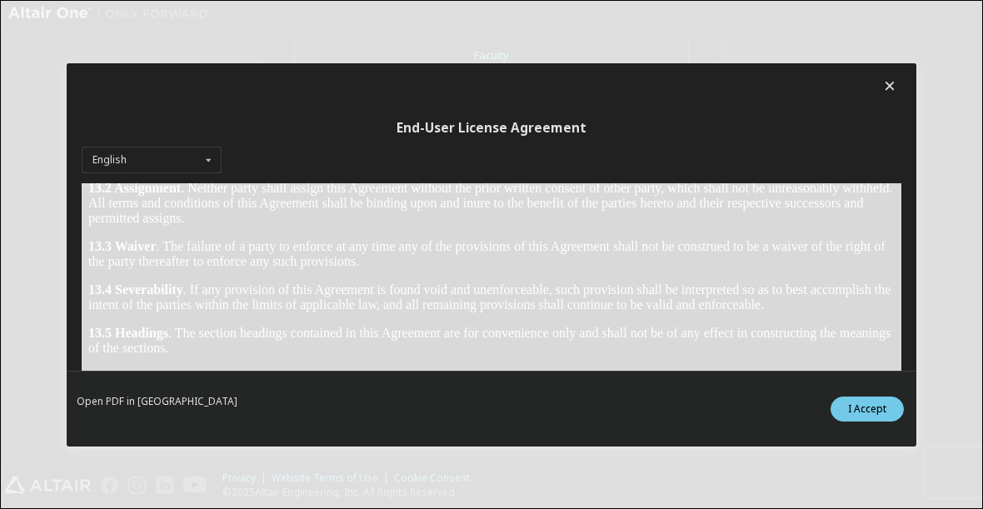
scroll to position [3139, 0]
click at [881, 92] on icon at bounding box center [889, 85] width 17 height 15
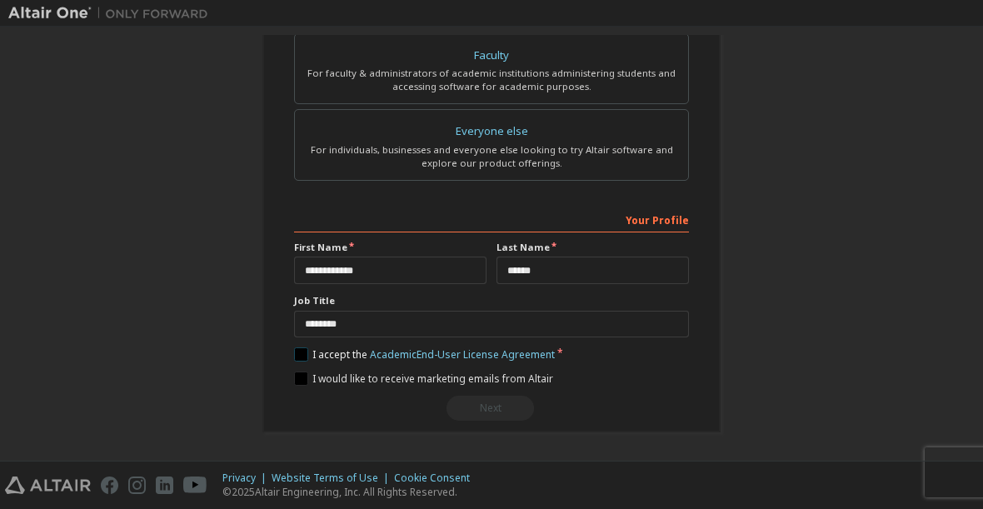
click at [305, 351] on label "I accept the Academic End-User License Agreement" at bounding box center [424, 354] width 261 height 14
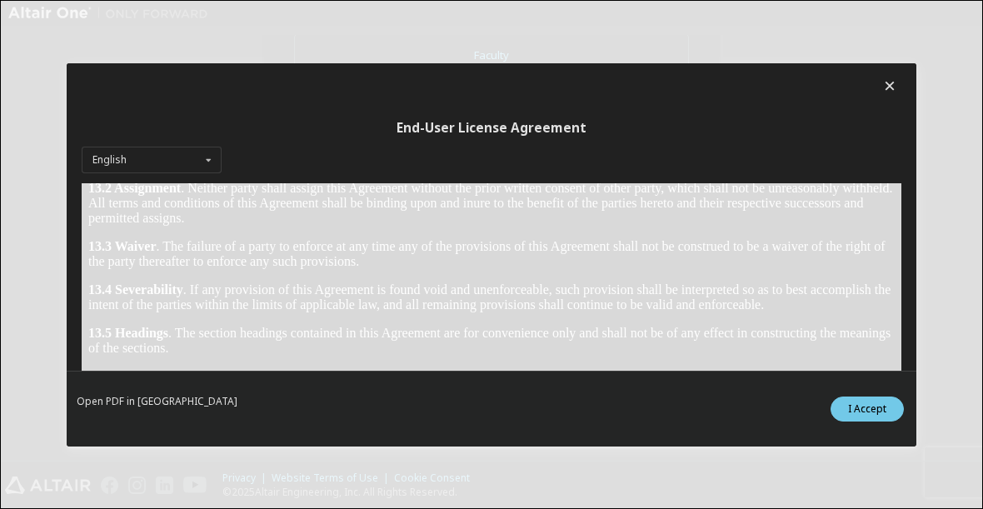
scroll to position [3141, 0]
click at [865, 407] on button "I Accept" at bounding box center [866, 408] width 73 height 25
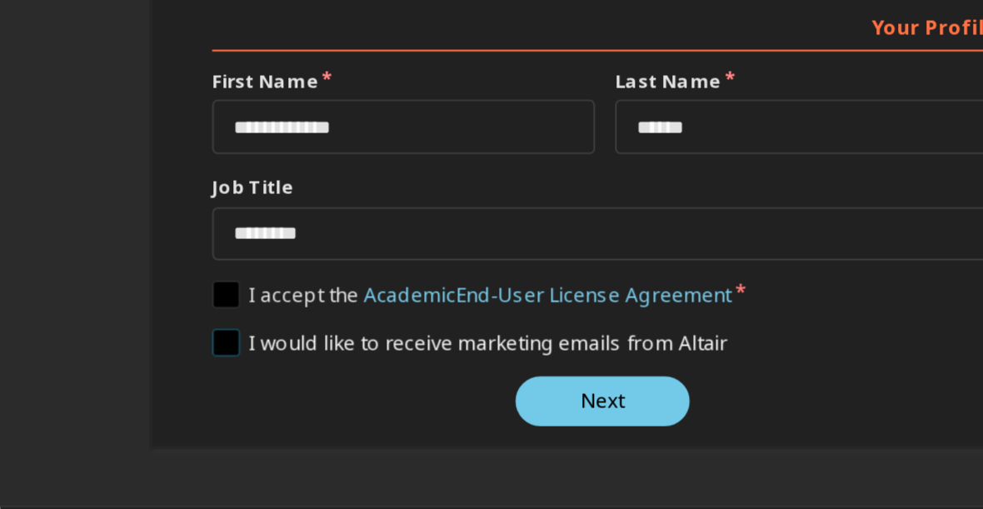
click at [294, 372] on label "I would like to receive marketing emails from Altair" at bounding box center [423, 379] width 259 height 14
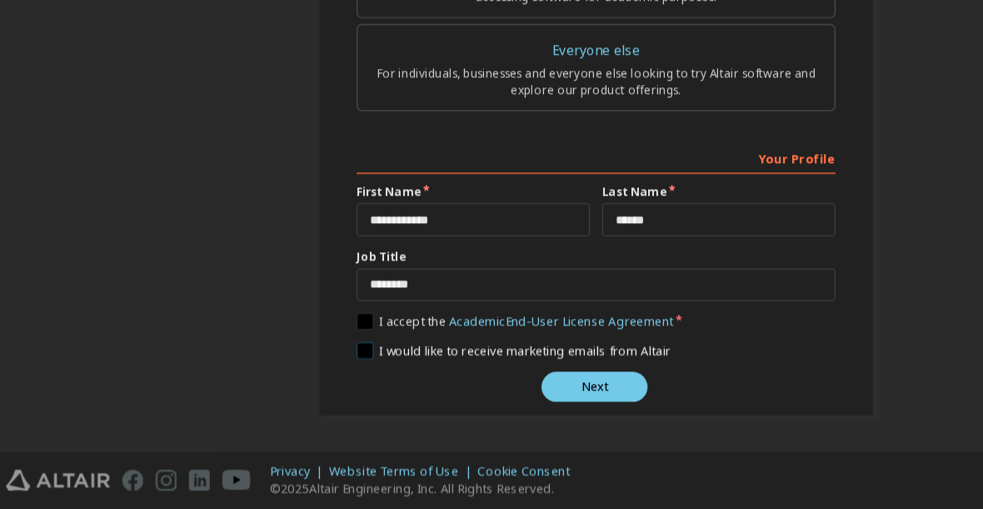
click at [294, 372] on label "I would like to receive marketing emails from Altair" at bounding box center [423, 379] width 259 height 14
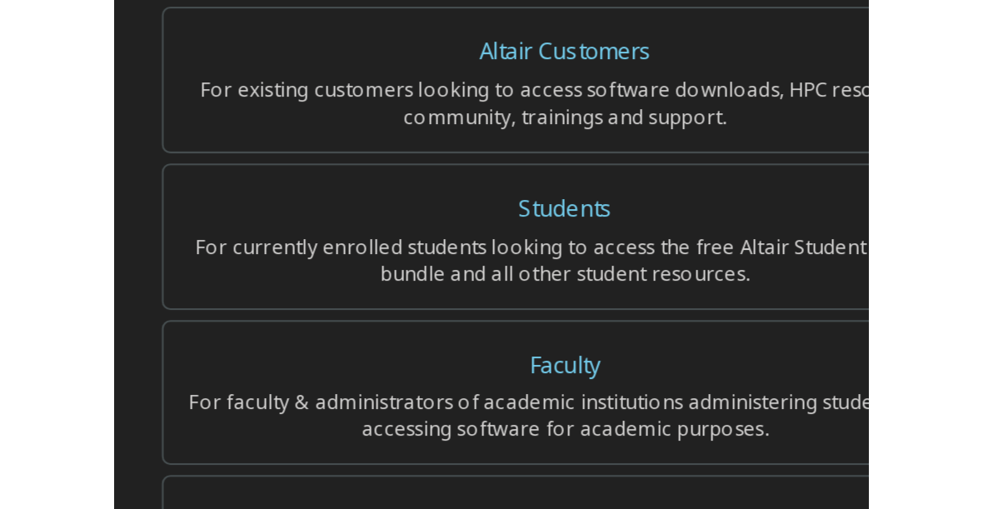
scroll to position [270, 0]
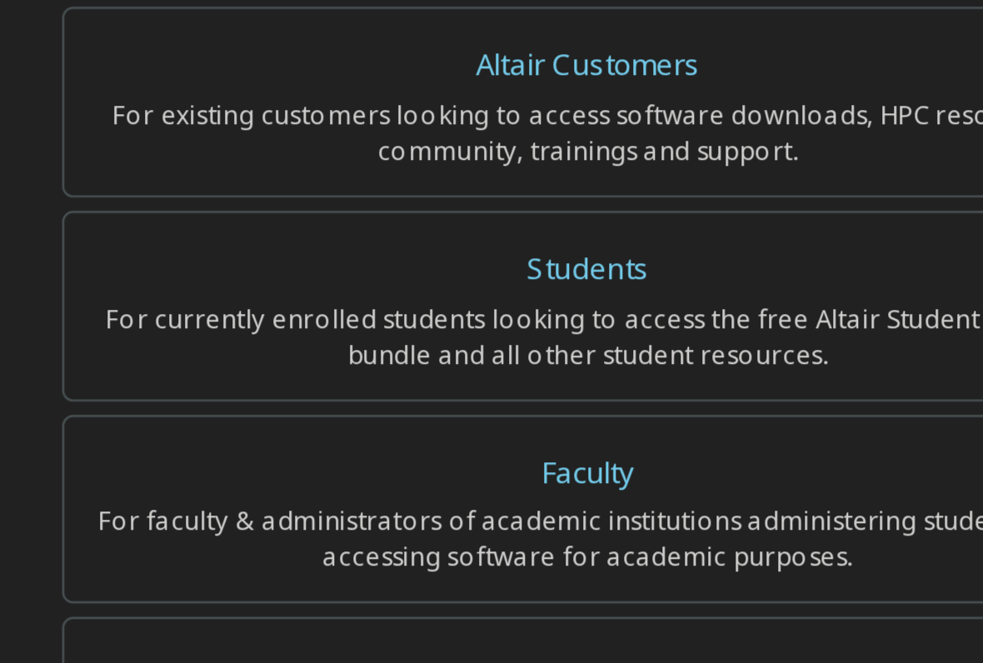
click at [305, 186] on div "For currently enrolled students looking to access the free Altair Student Editi…" at bounding box center [491, 199] width 373 height 27
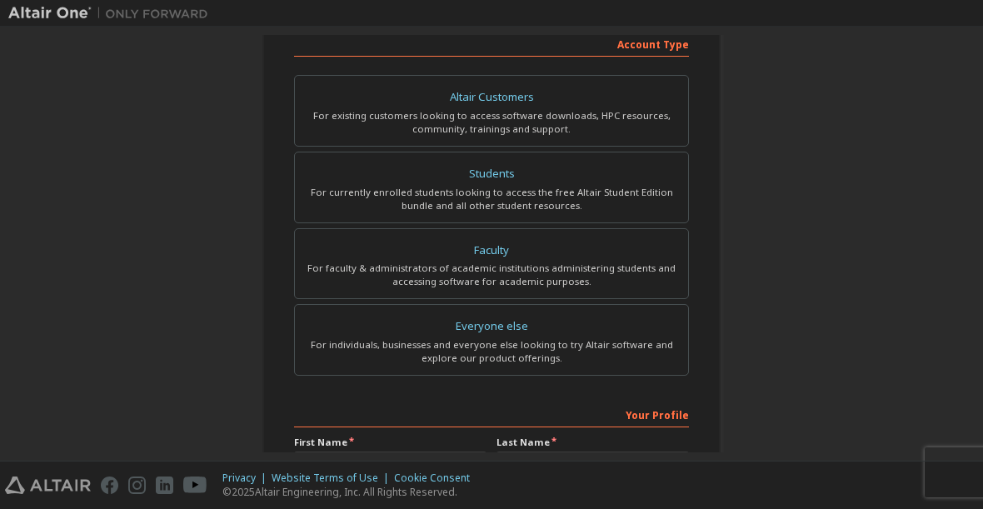
click at [885, 82] on div "**********" at bounding box center [491, 206] width 966 height 882
click at [615, 174] on div "Students" at bounding box center [491, 173] width 373 height 23
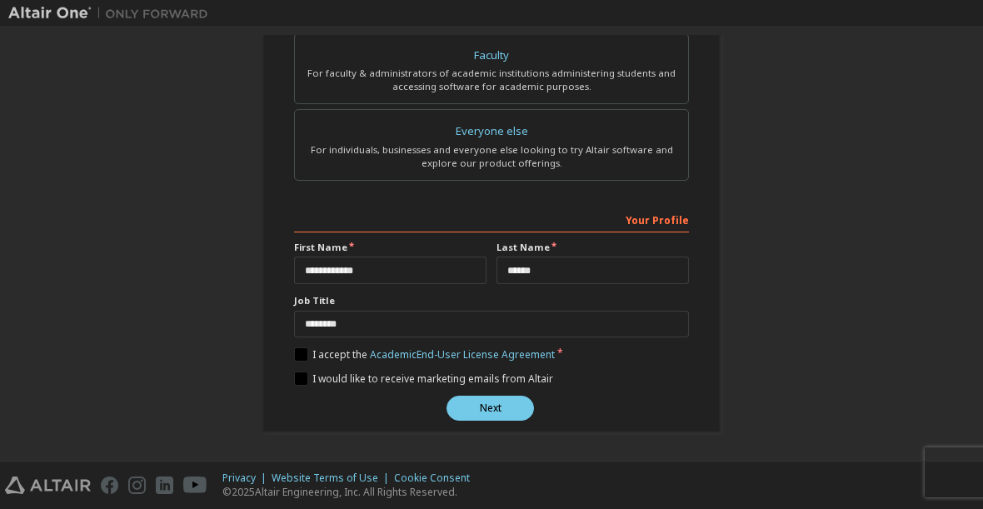
scroll to position [465, 0]
click at [510, 402] on button "Next" at bounding box center [489, 408] width 87 height 25
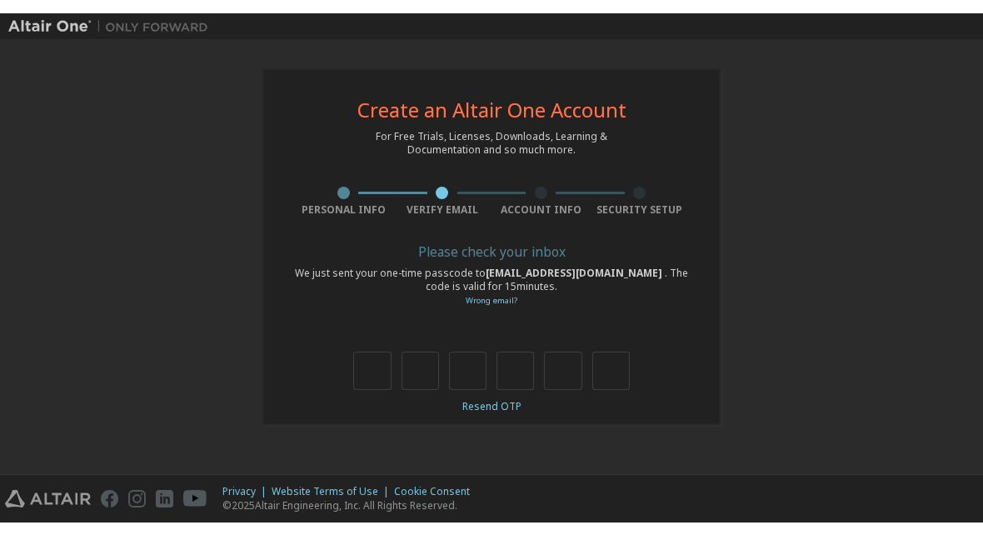
scroll to position [0, 0]
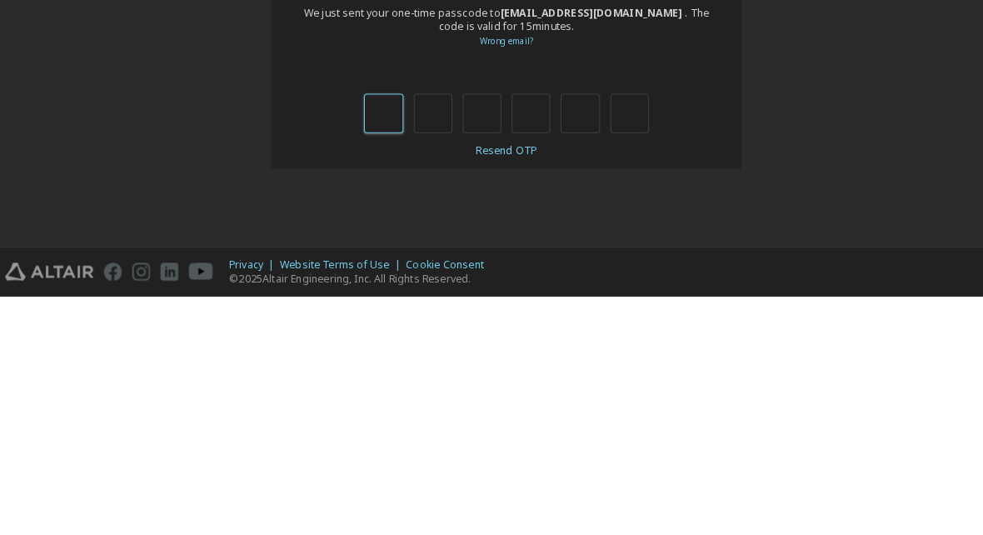
type input "*"
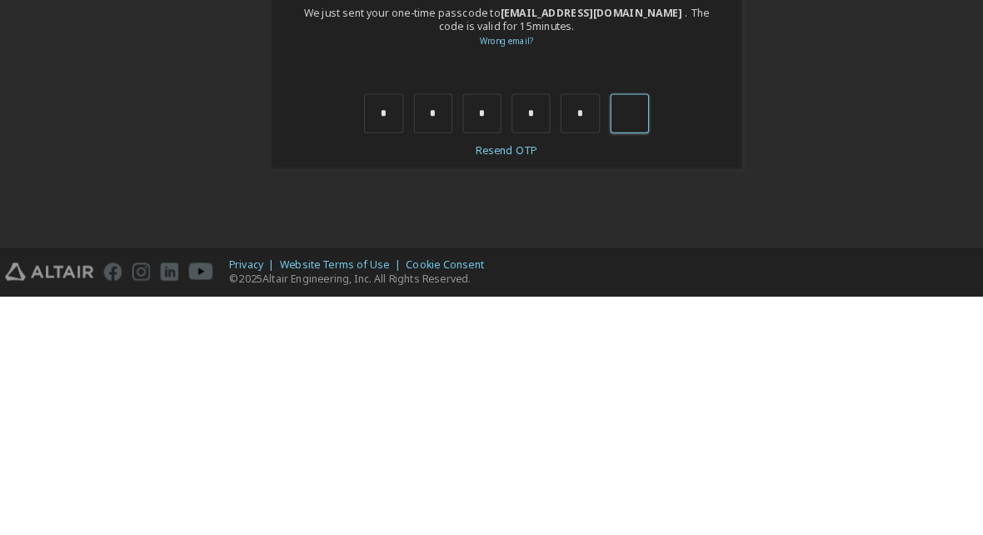
type input "*"
